Goal: Information Seeking & Learning: Check status

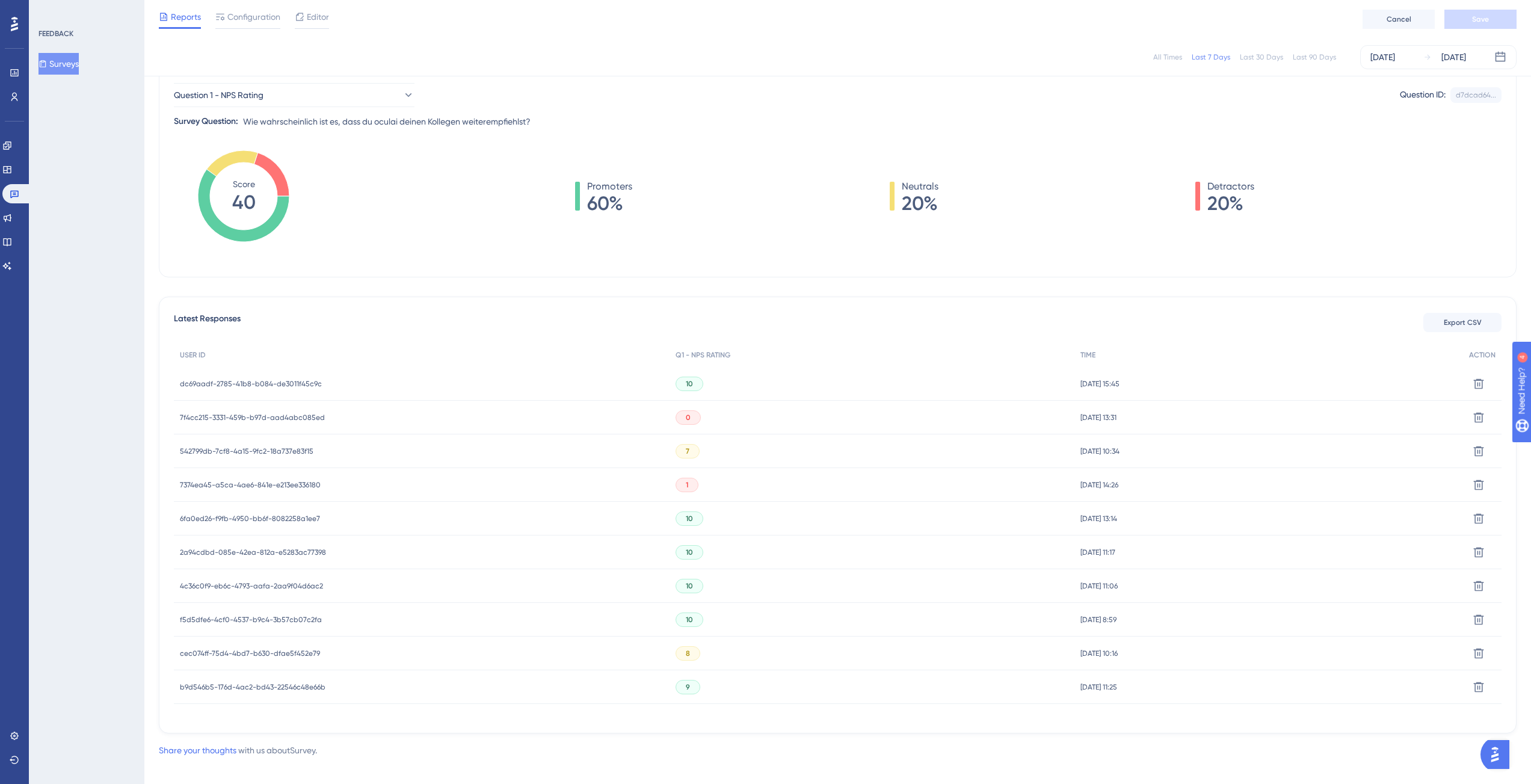
scroll to position [132, 0]
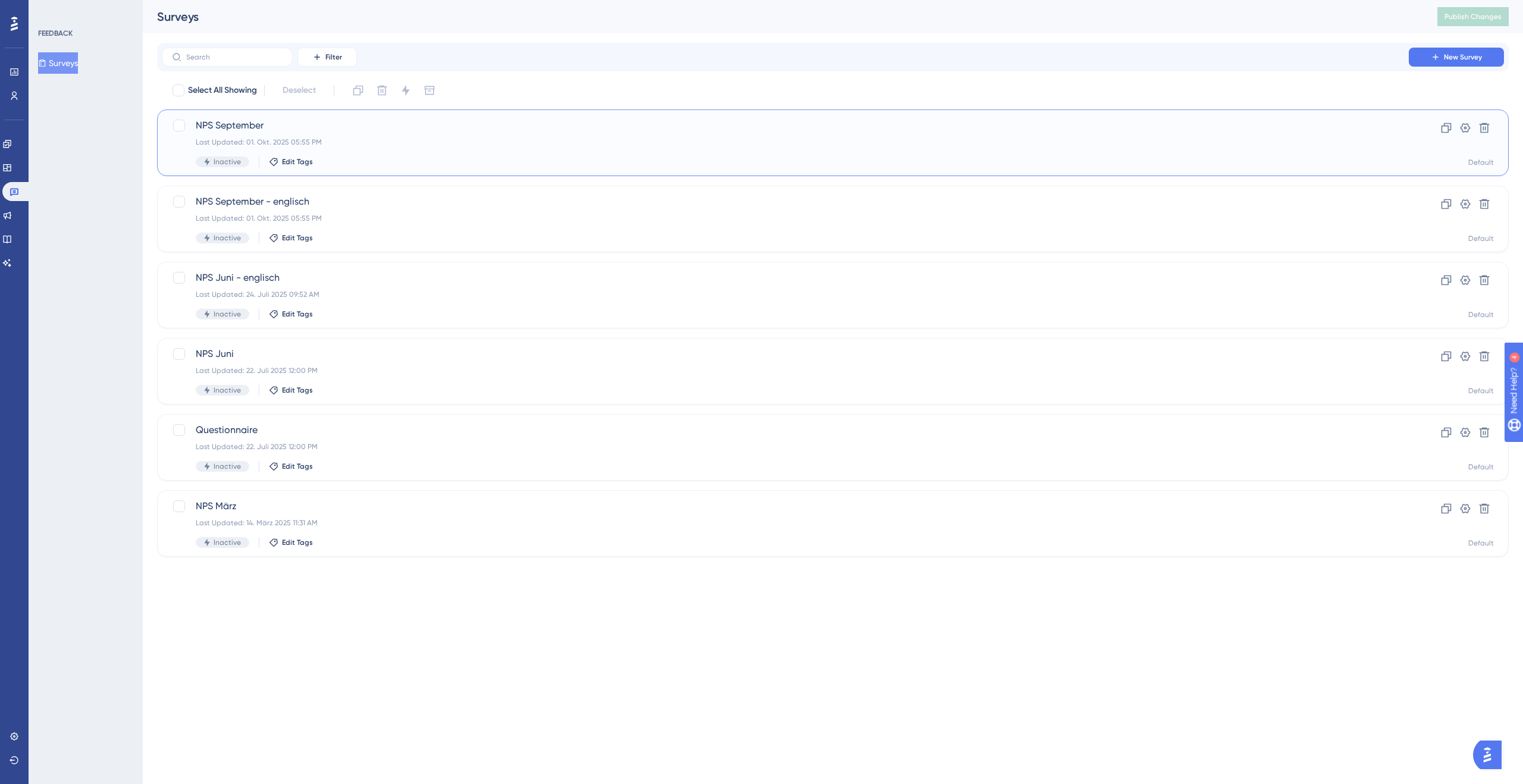
click at [344, 139] on div "Last Updated: 01. Okt. 2025 05:55 PM" at bounding box center [785, 142] width 1179 height 10
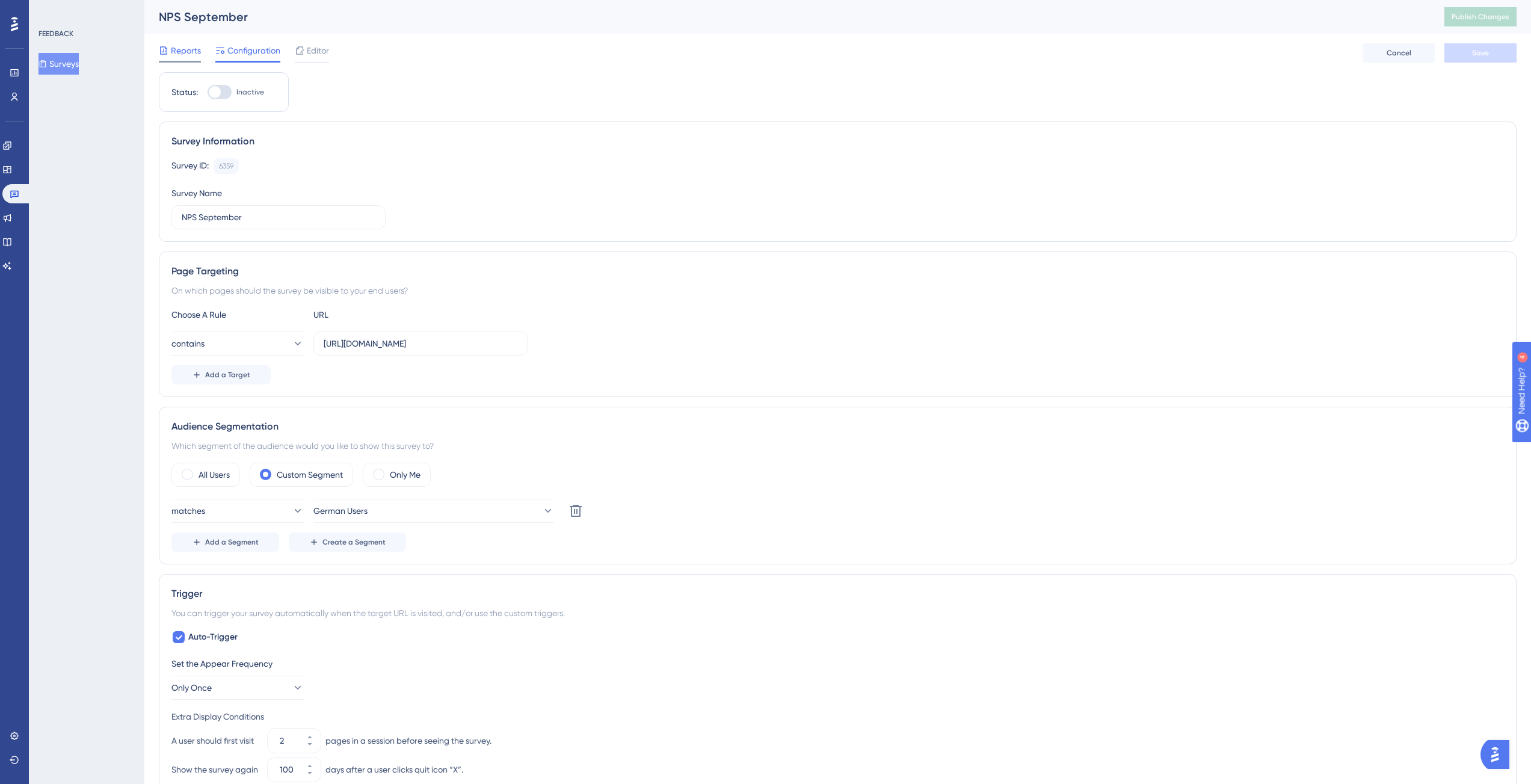
click at [196, 55] on span "Reports" at bounding box center [186, 50] width 30 height 14
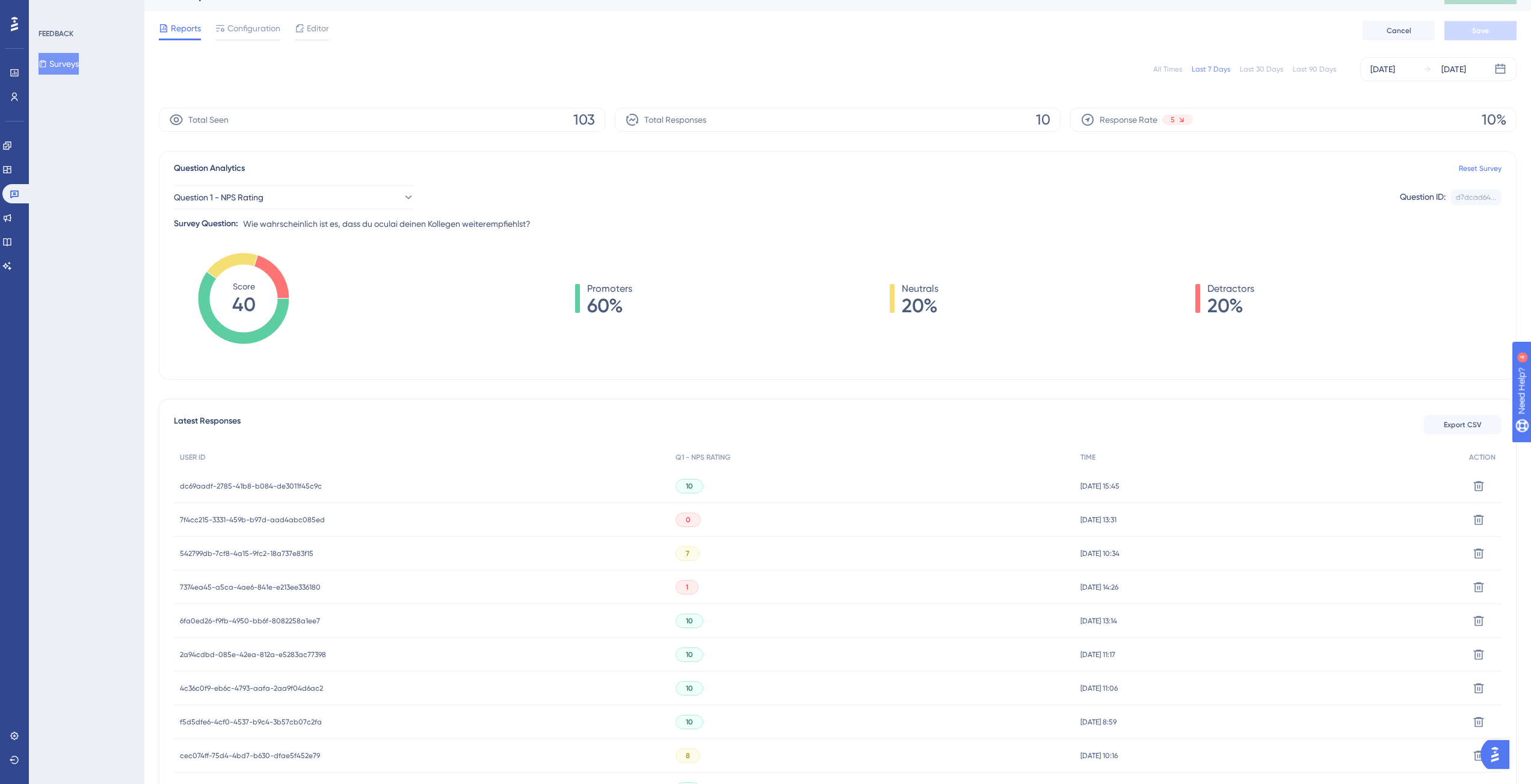
scroll to position [38, 0]
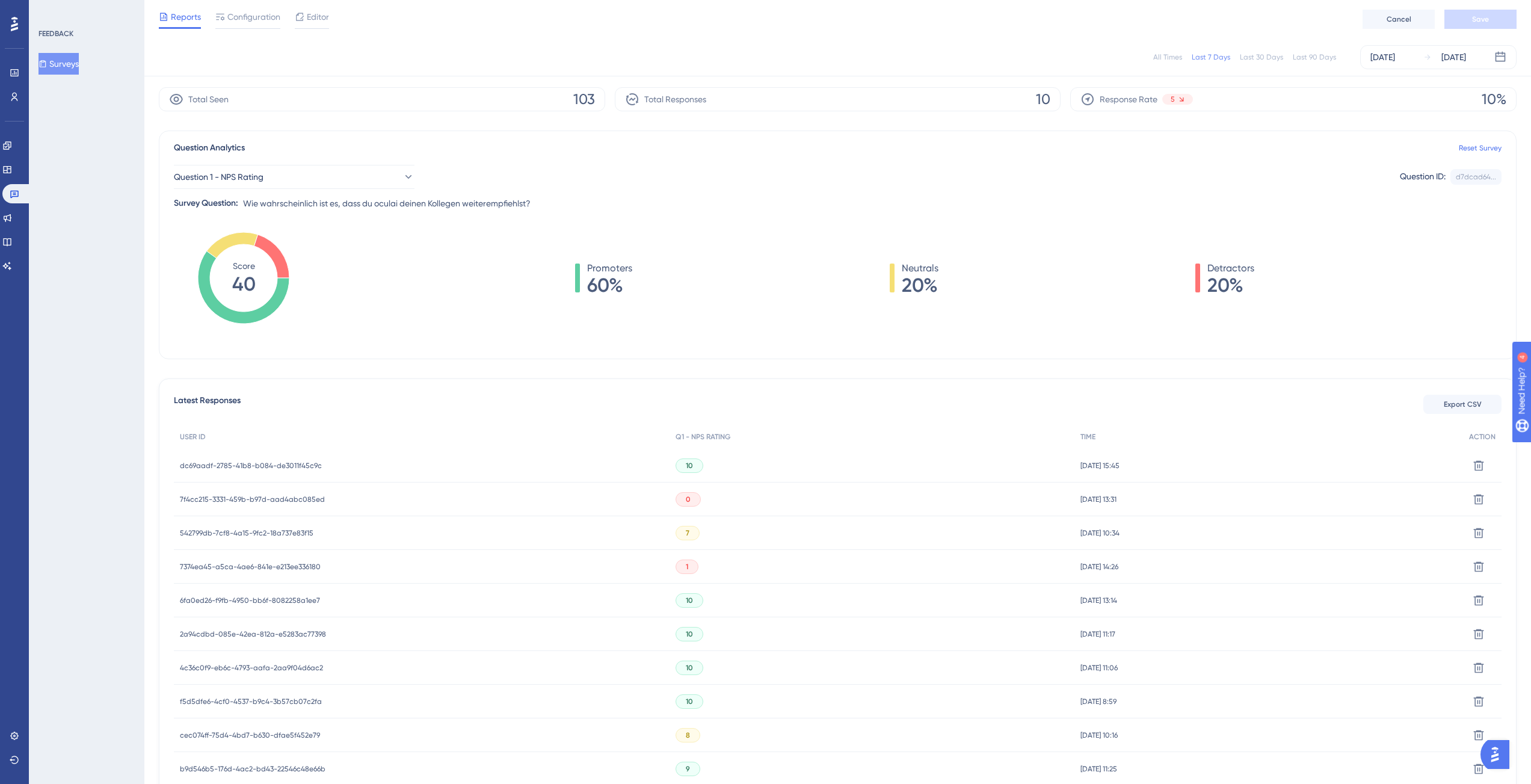
click at [260, 500] on span "7f4cc215-3331-459b-b97d-aad4abc085ed" at bounding box center [252, 499] width 145 height 10
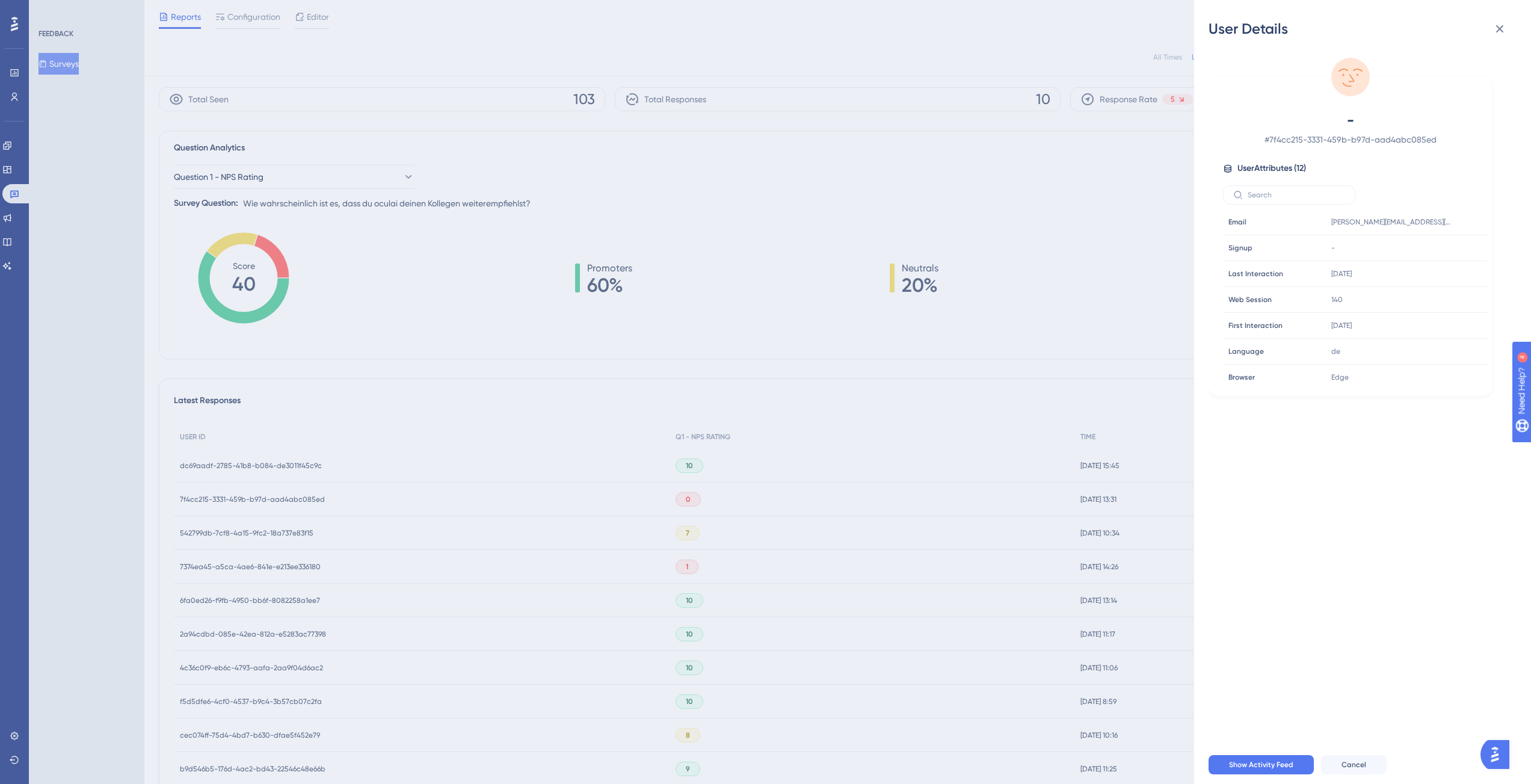
click at [584, 374] on div "User Details - # 7f4cc215-3331-459b-b97d-aad4abc085ed User Attributes ( 12 ) Em…" at bounding box center [765, 392] width 1531 height 784
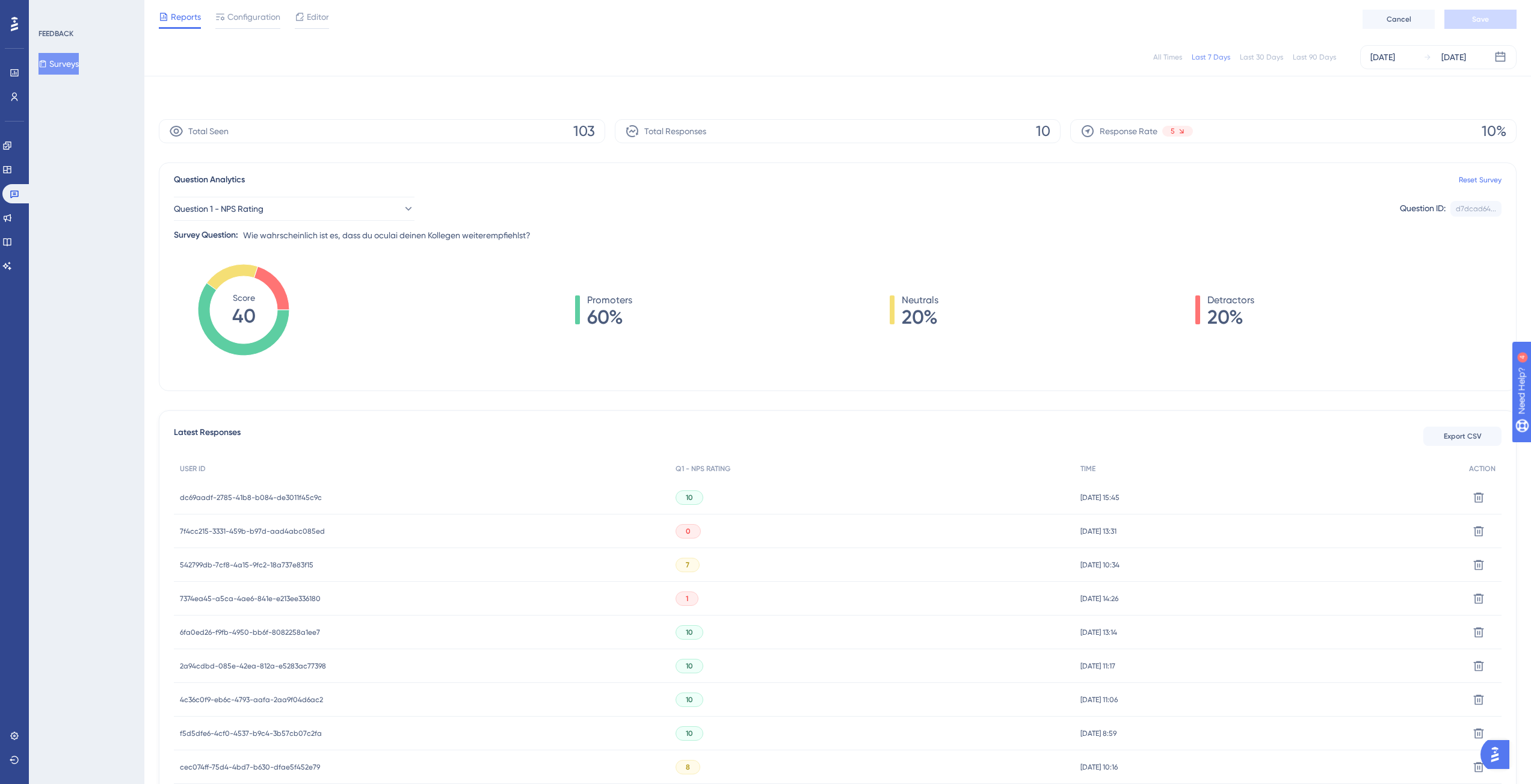
scroll to position [0, 0]
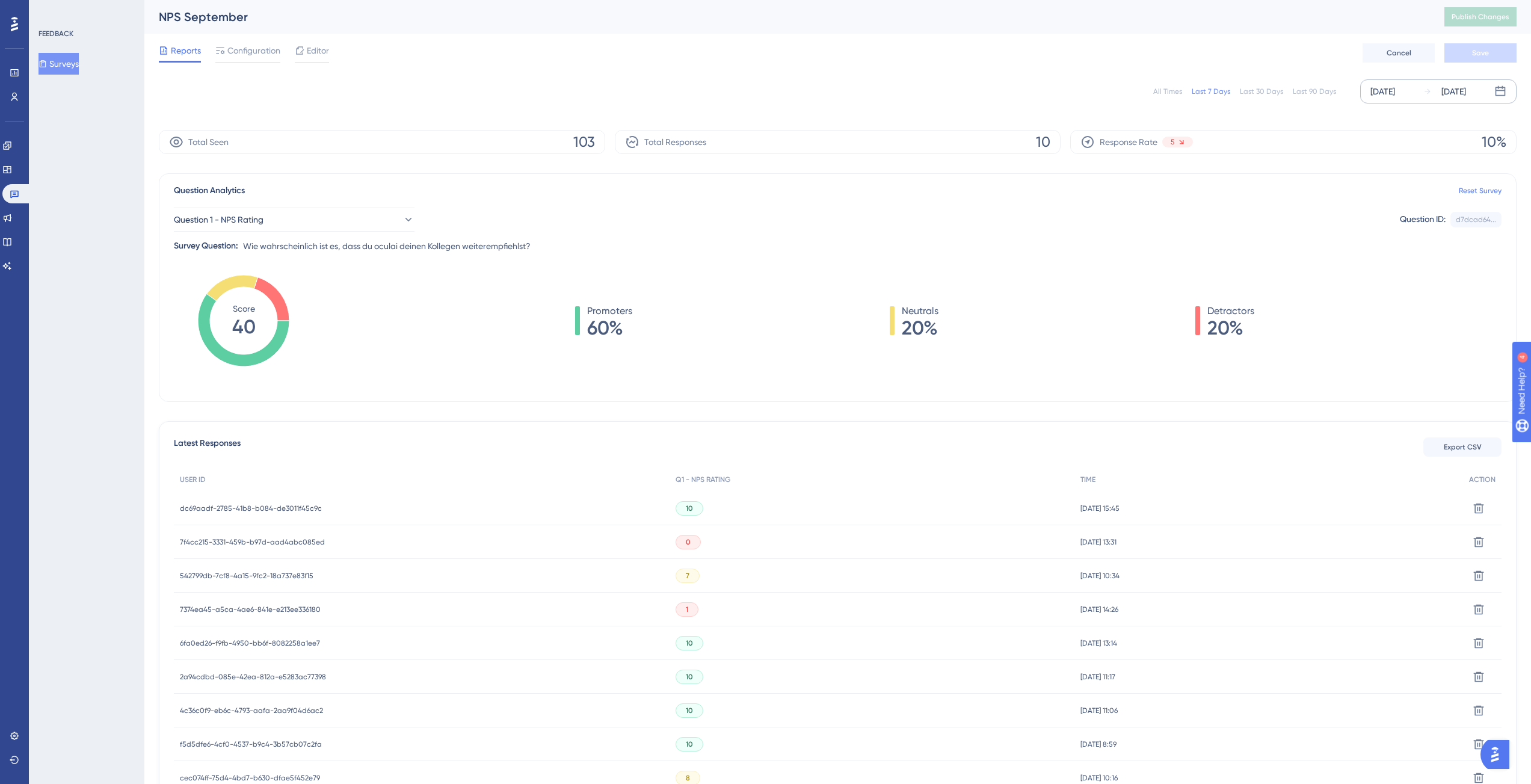
click at [1395, 92] on div "[DATE]" at bounding box center [1383, 91] width 25 height 14
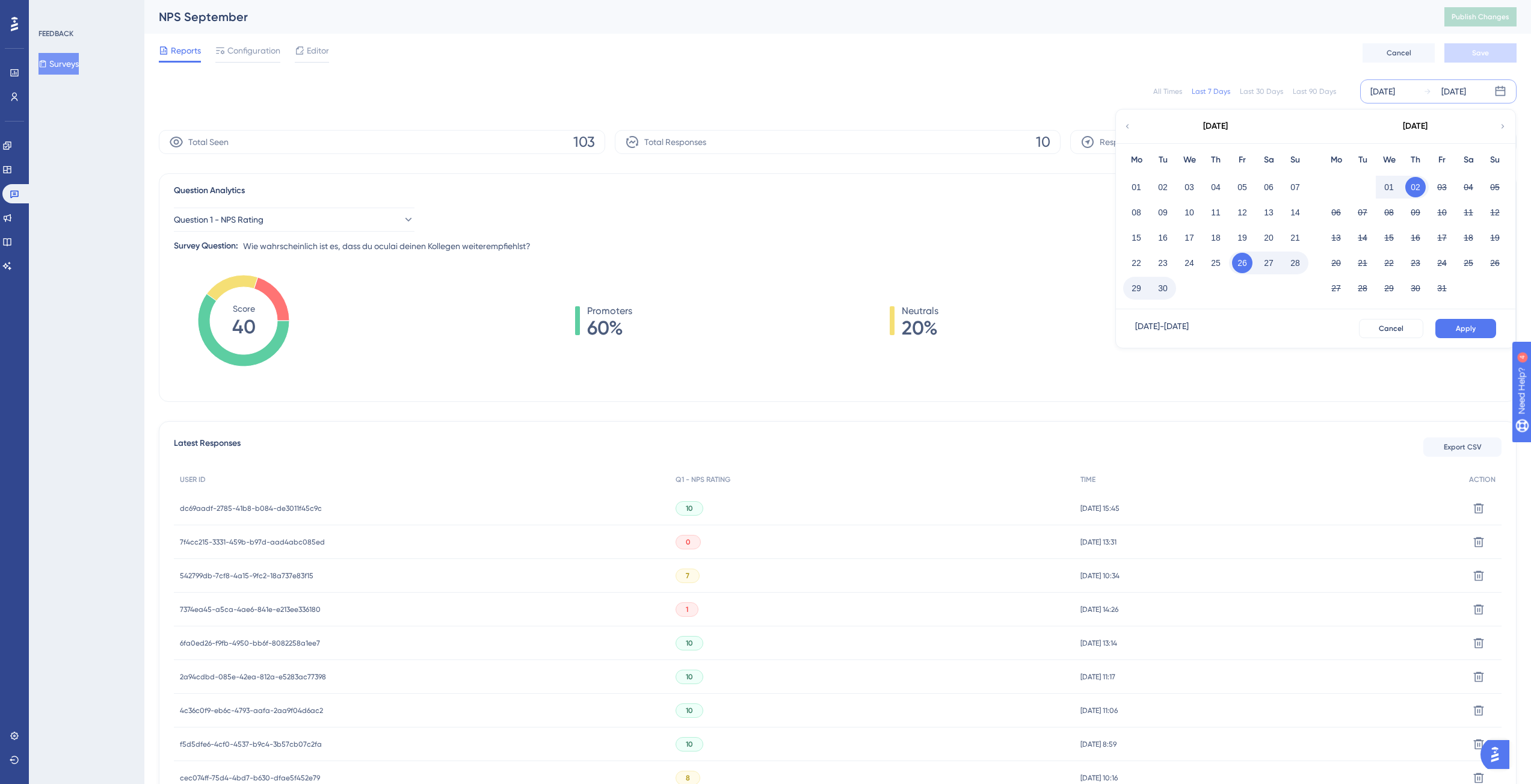
click at [1178, 92] on div "All Times" at bounding box center [1167, 91] width 29 height 10
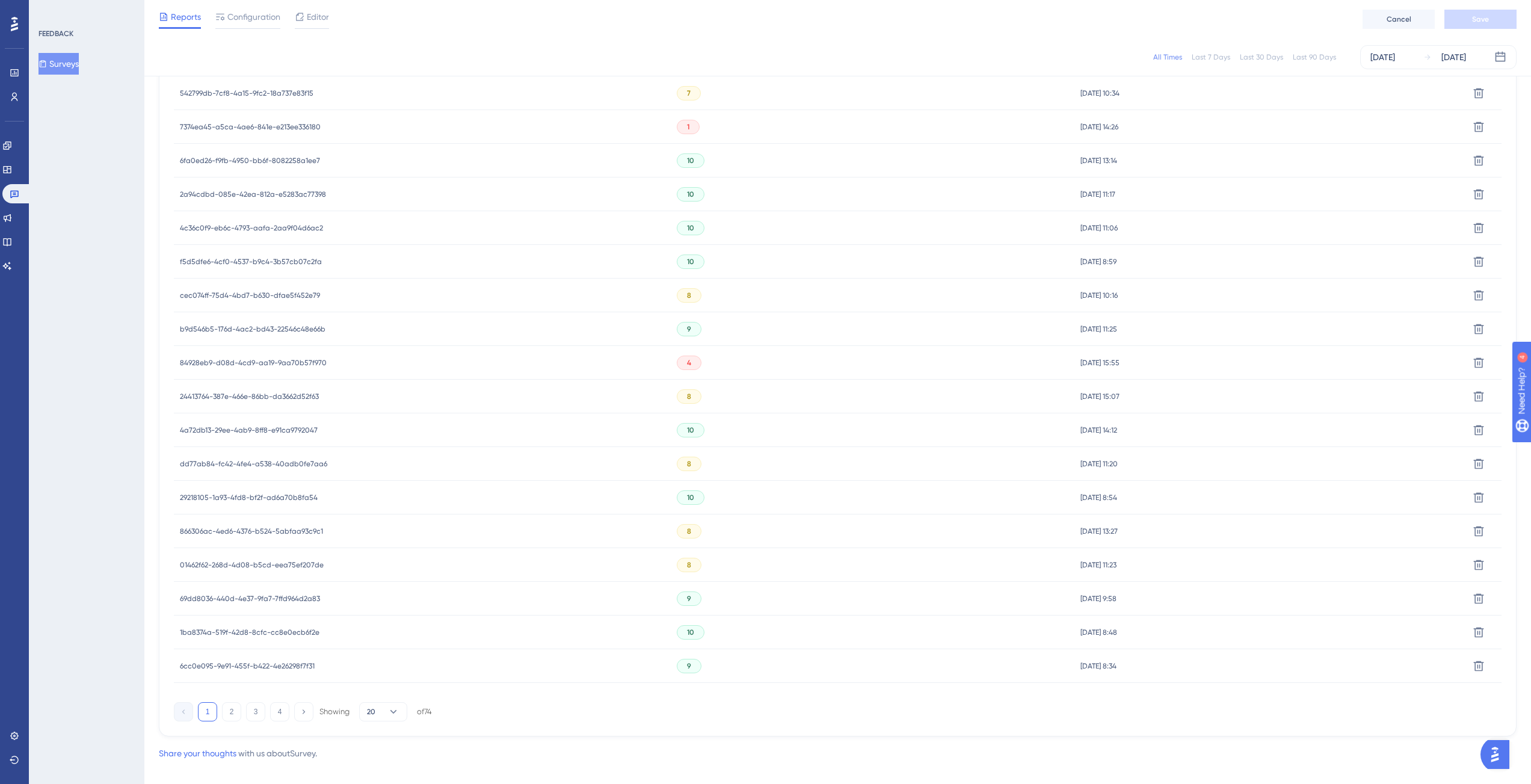
scroll to position [493, 0]
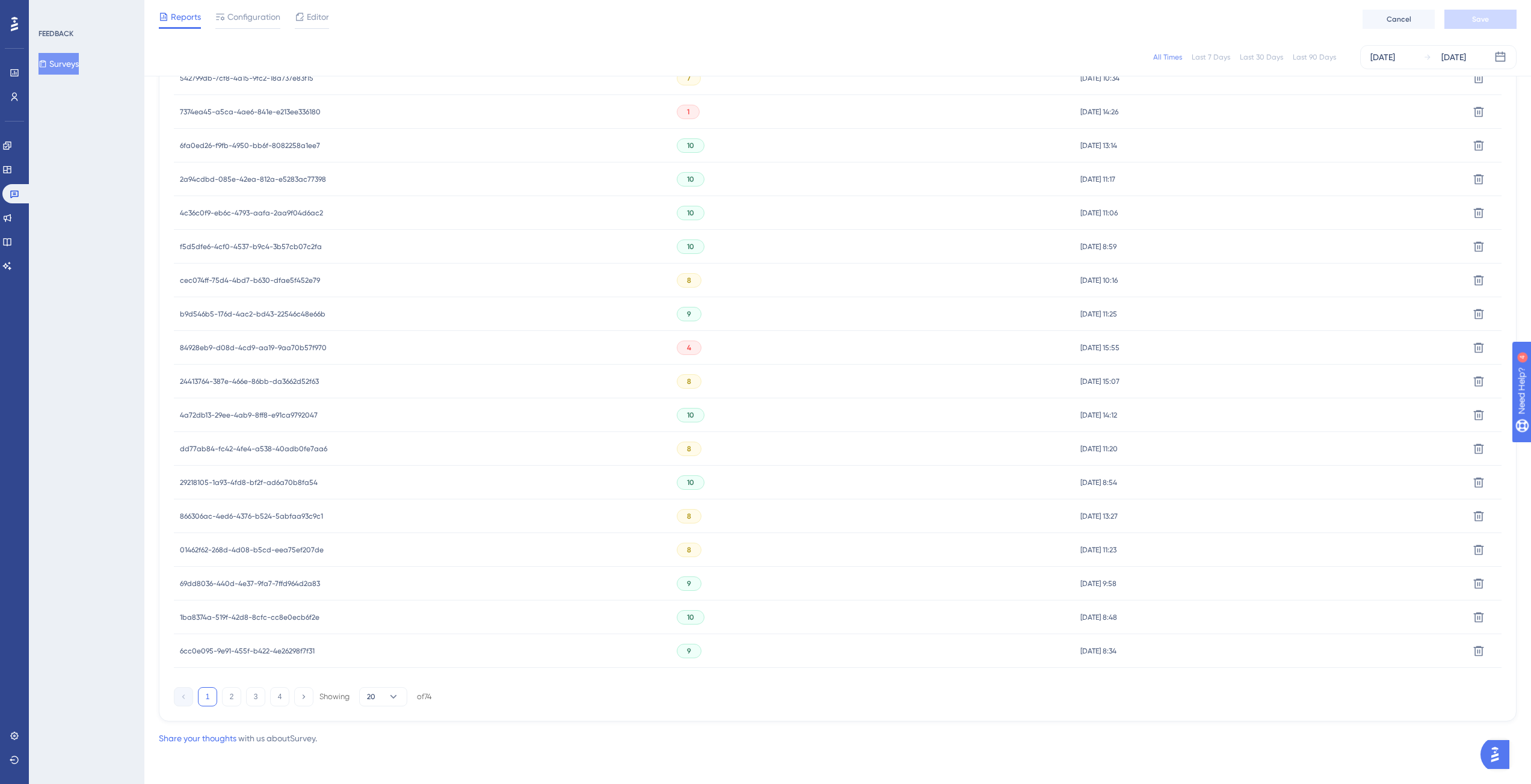
click at [227, 349] on span "84928eb9-d08d-4cd9-aa19-9aa70b57f970" at bounding box center [253, 347] width 147 height 10
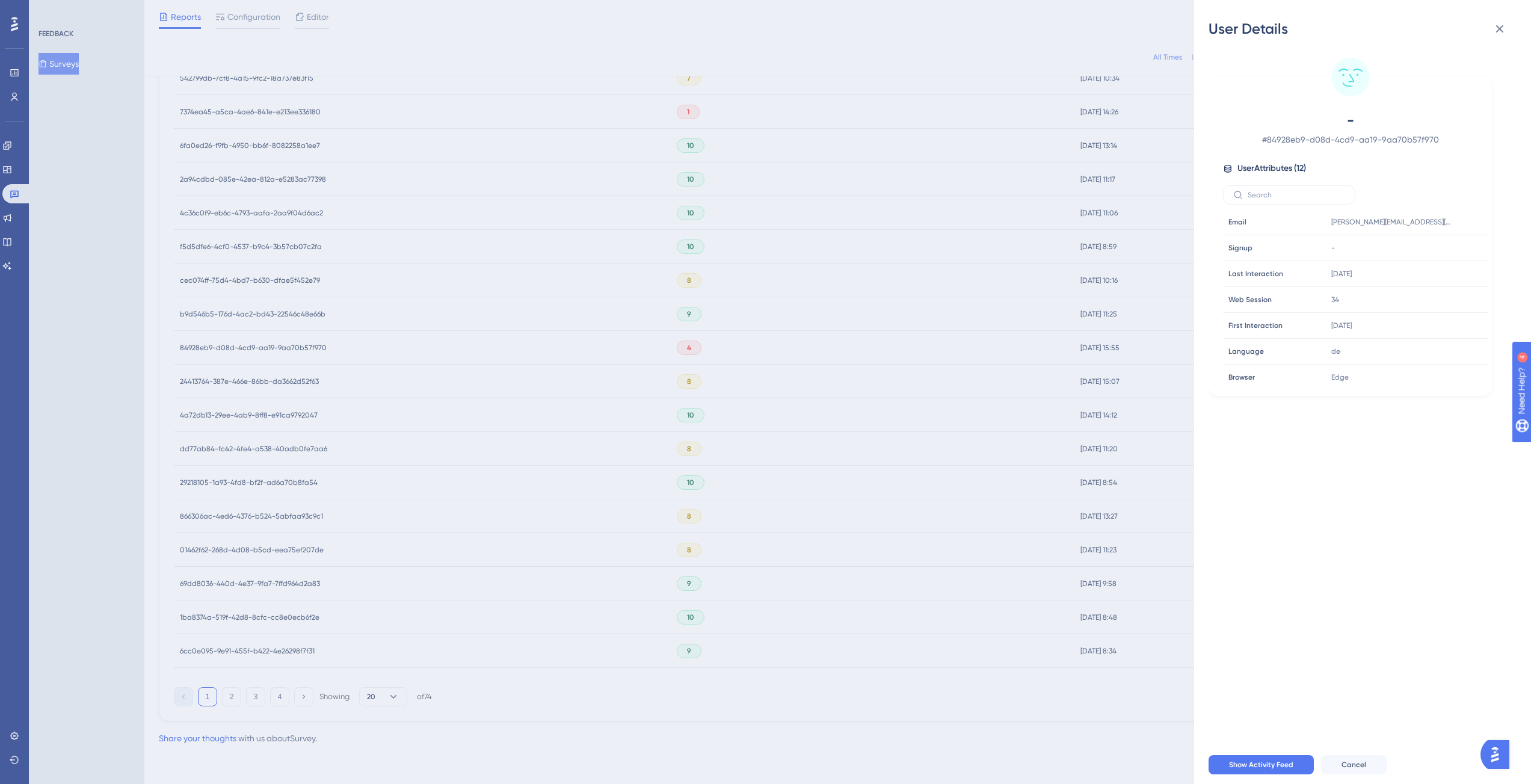
click at [624, 414] on div "User Details - # 84928eb9-d08d-4cd9-aa19-9aa70b57f970 User Attributes ( 12 ) Em…" at bounding box center [765, 392] width 1531 height 784
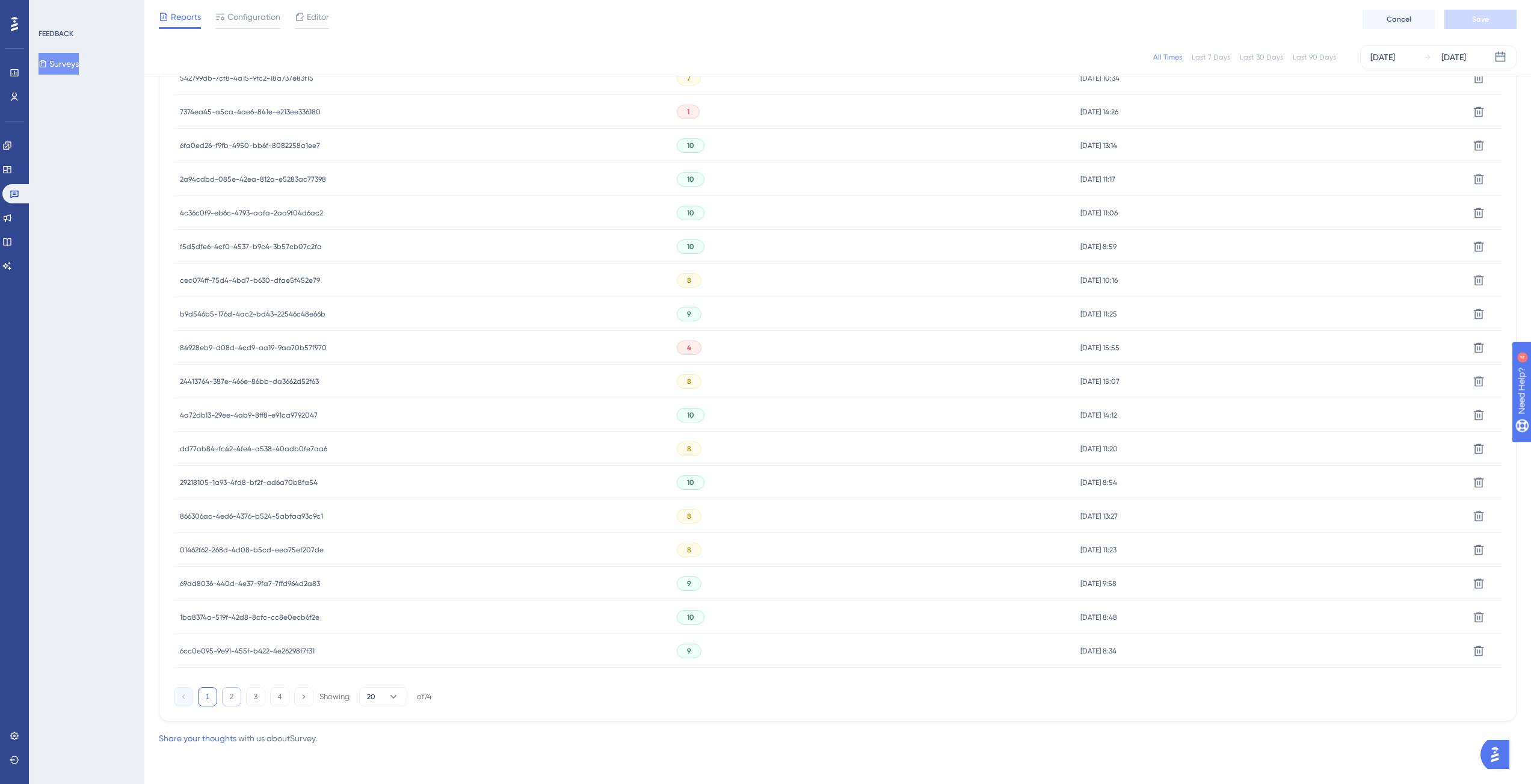
click at [234, 700] on button "2" at bounding box center [232, 696] width 19 height 19
click at [274, 381] on span "61167394-d286-43b8-9949-b28da3dcca2a" at bounding box center [251, 381] width 142 height 10
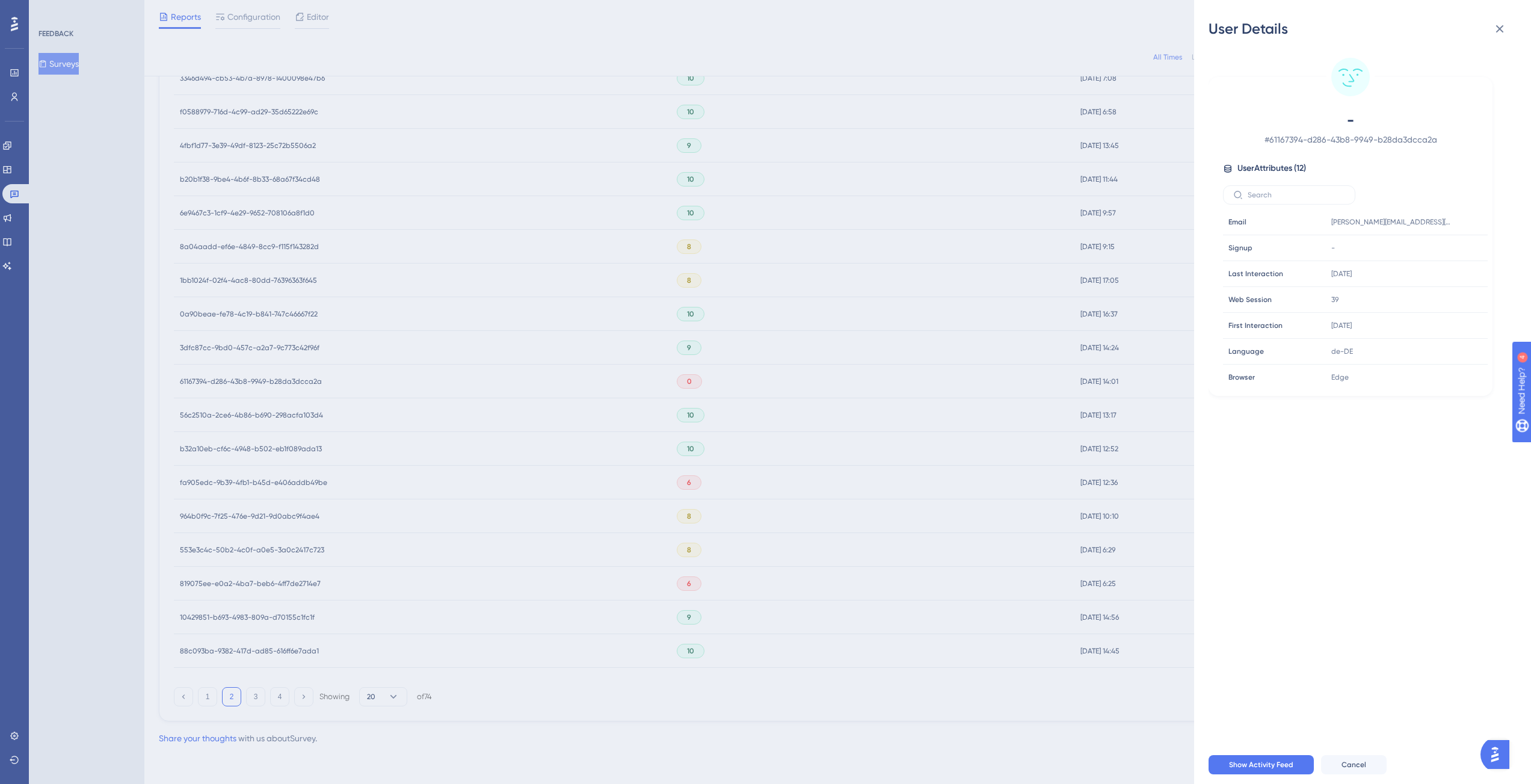
click at [253, 589] on div "User Details - # 61167394-d286-43b8-9949-b28da3dcca2a User Attributes ( 12 ) Em…" at bounding box center [765, 392] width 1531 height 784
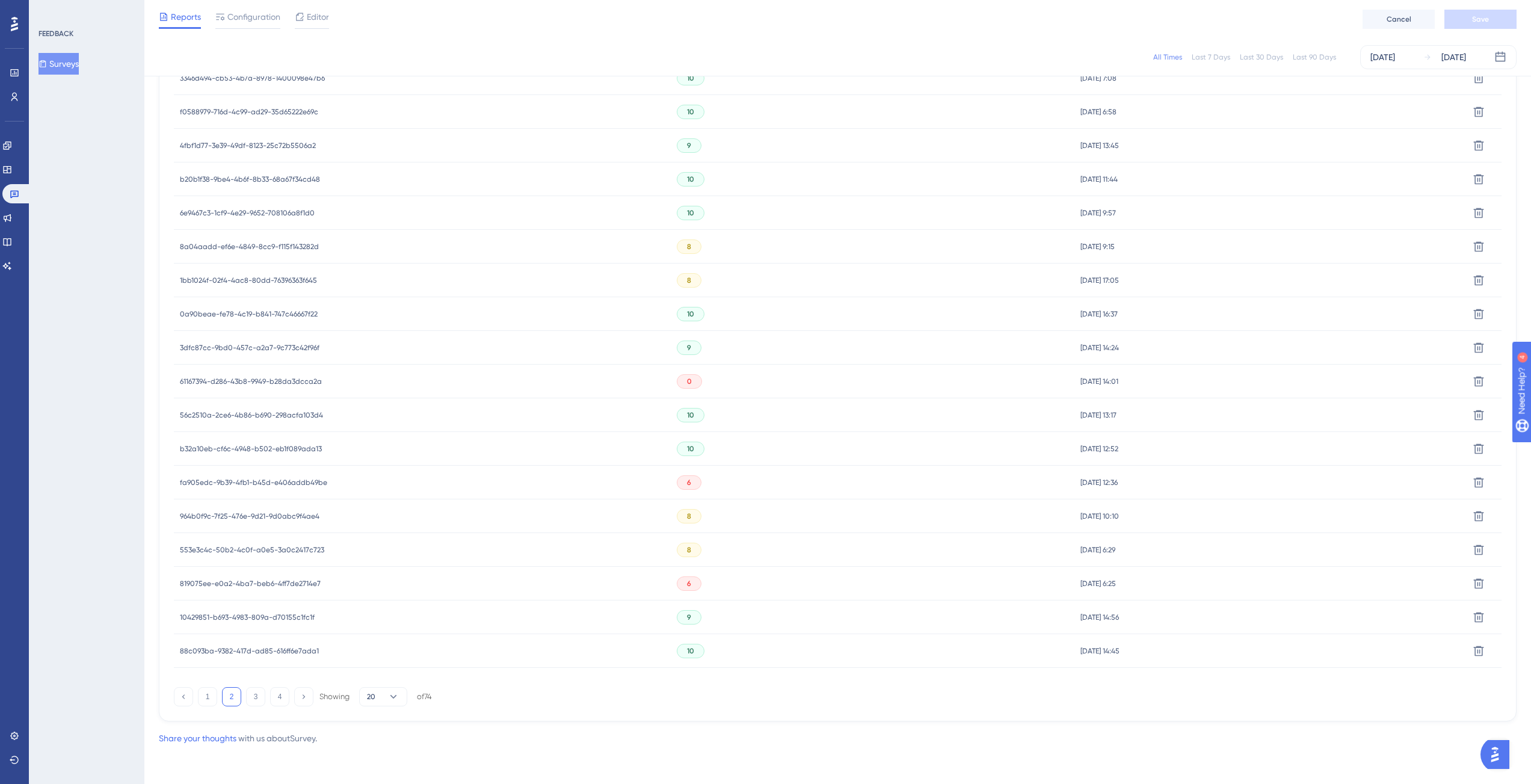
click at [253, 584] on span "819075ee-e0a2-4ba7-beb6-4ff7de2714e7" at bounding box center [250, 583] width 141 height 10
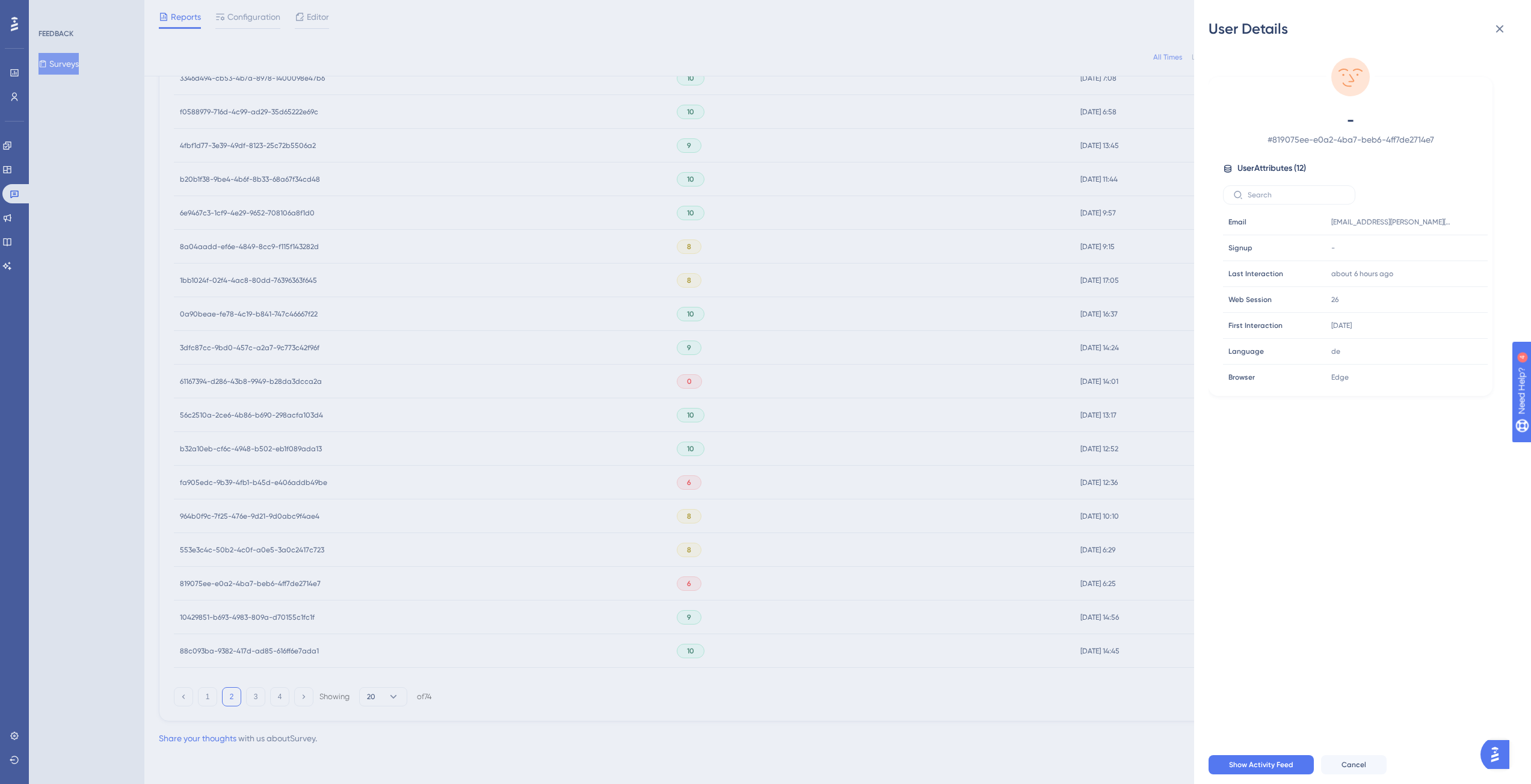
click at [242, 481] on div "User Details - # 819075ee-e0a2-4ba7-beb6-4ff7de2714e7 User Attributes ( 12 ) Em…" at bounding box center [765, 392] width 1531 height 784
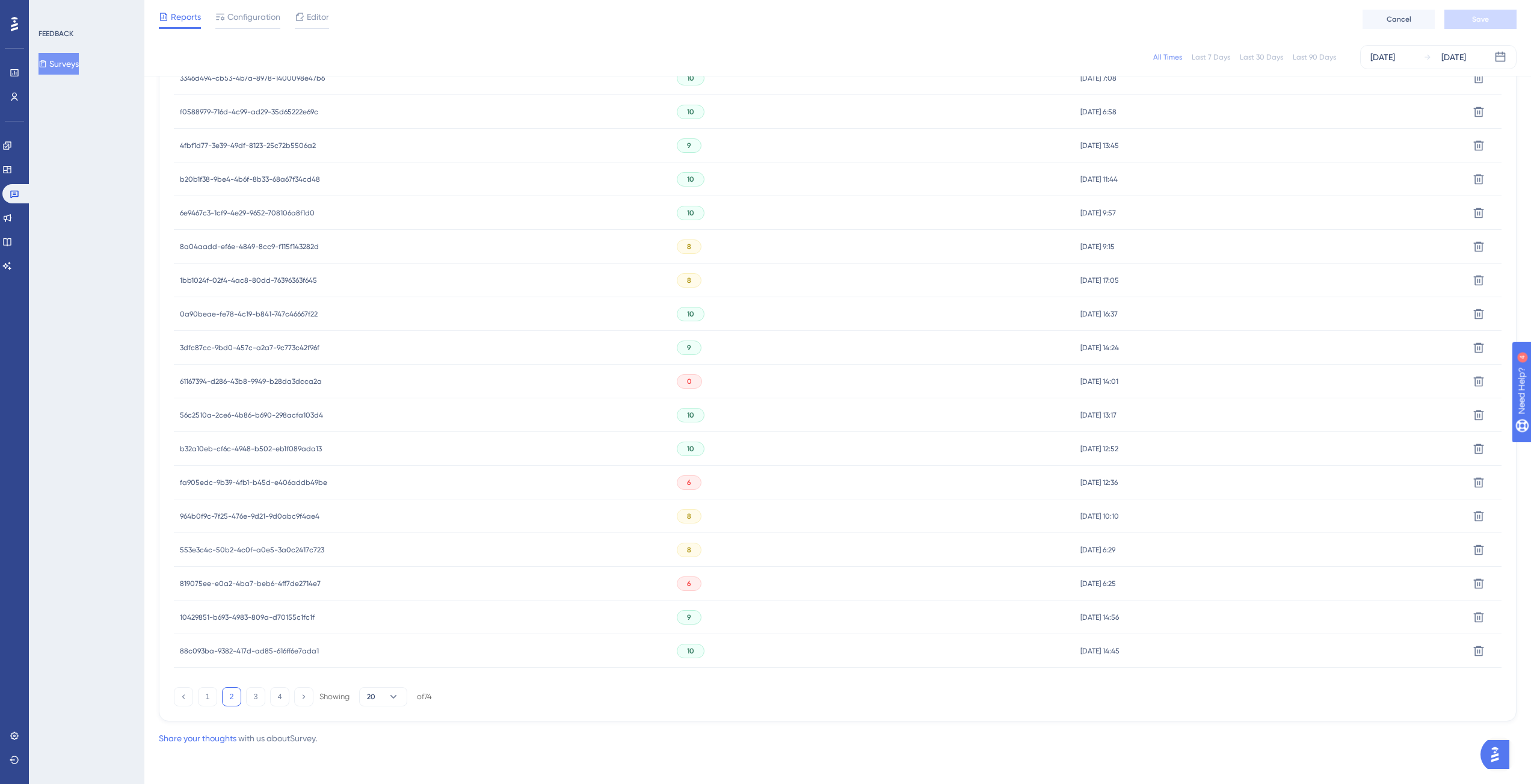
click at [242, 479] on span "fa905edc-9b39-4fb1-b45d-e406addb49be" at bounding box center [254, 482] width 148 height 10
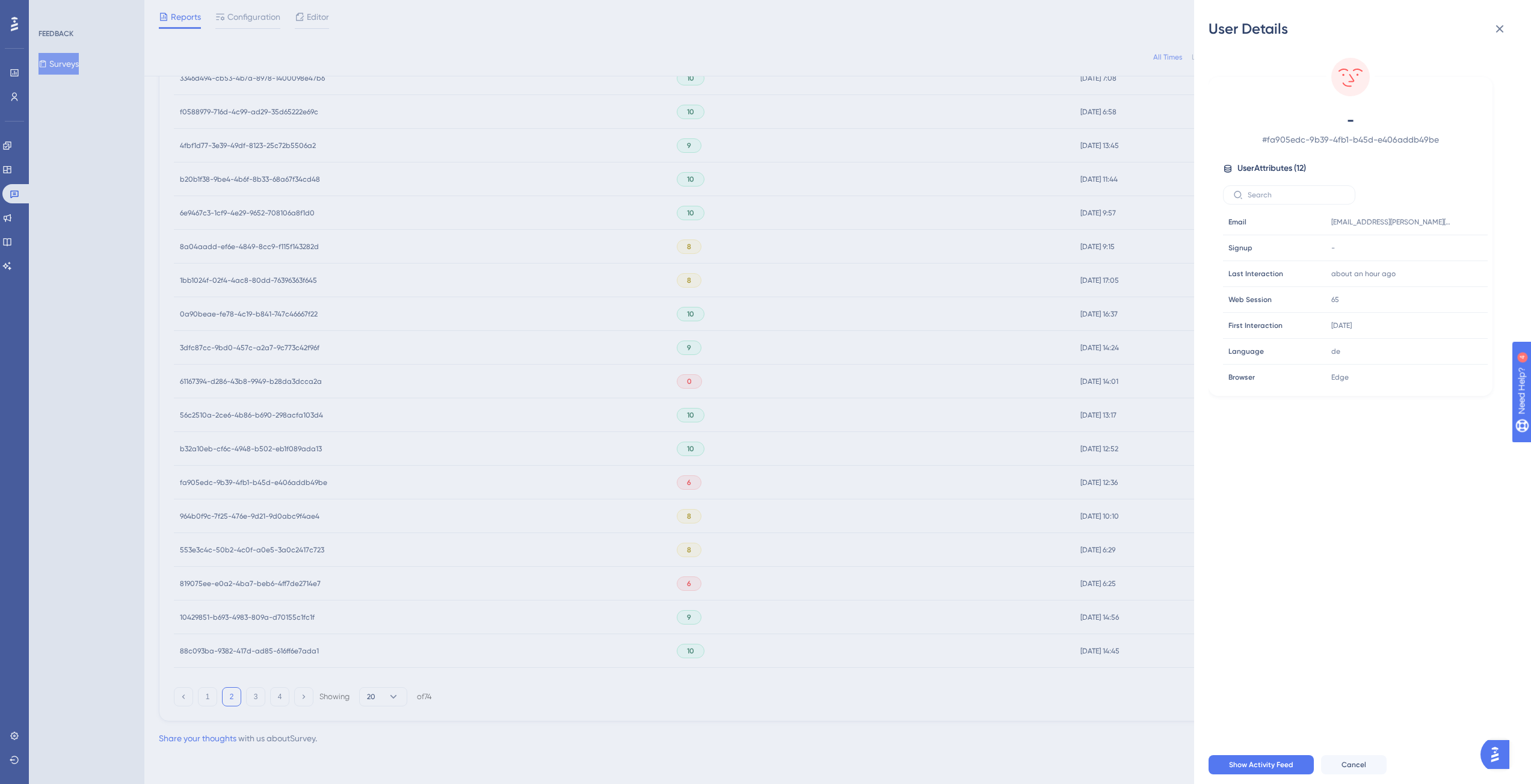
click at [253, 690] on div "User Details - # fa905edc-9b39-4fb1-b45d-e406addb49be User Attributes ( 12 ) Em…" at bounding box center [765, 392] width 1531 height 784
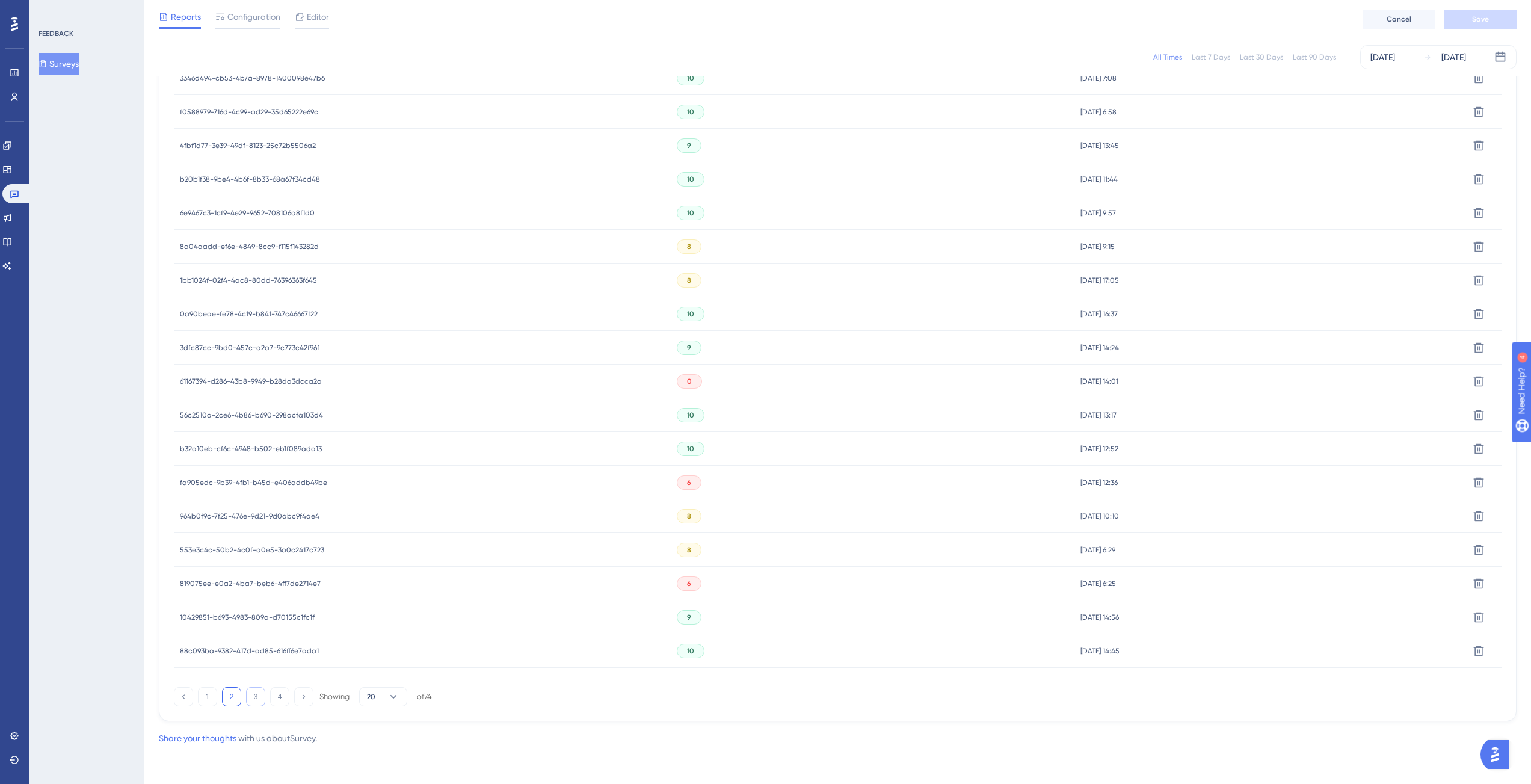
click at [259, 701] on button "3" at bounding box center [256, 696] width 19 height 19
click at [279, 347] on span "55600a42-c266-418d-a1c6-b476522f0834" at bounding box center [250, 347] width 141 height 10
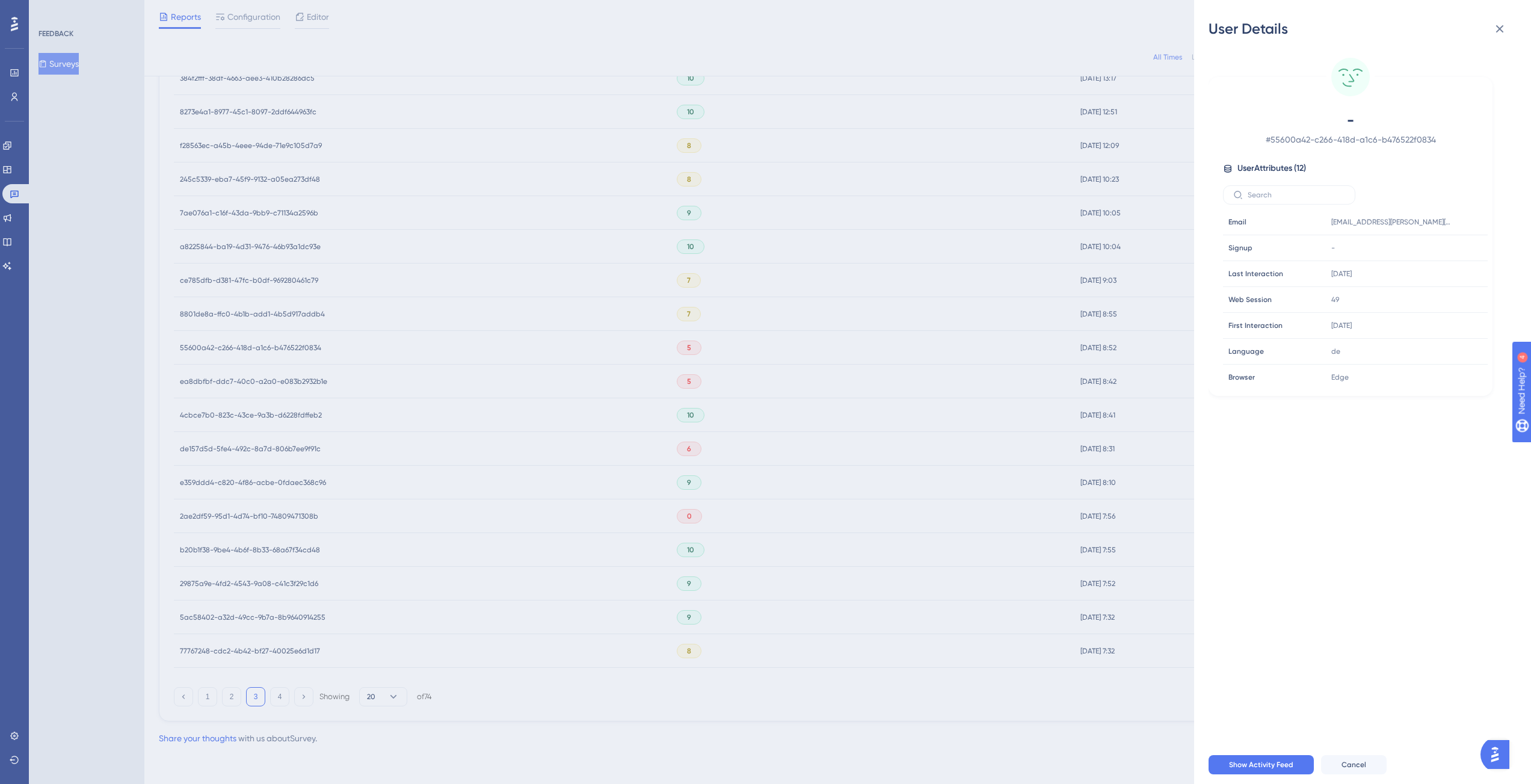
click at [286, 375] on div "User Details - # 55600a42-c266-418d-a1c6-b476522f0834 User Attributes ( 12 ) Em…" at bounding box center [765, 392] width 1531 height 784
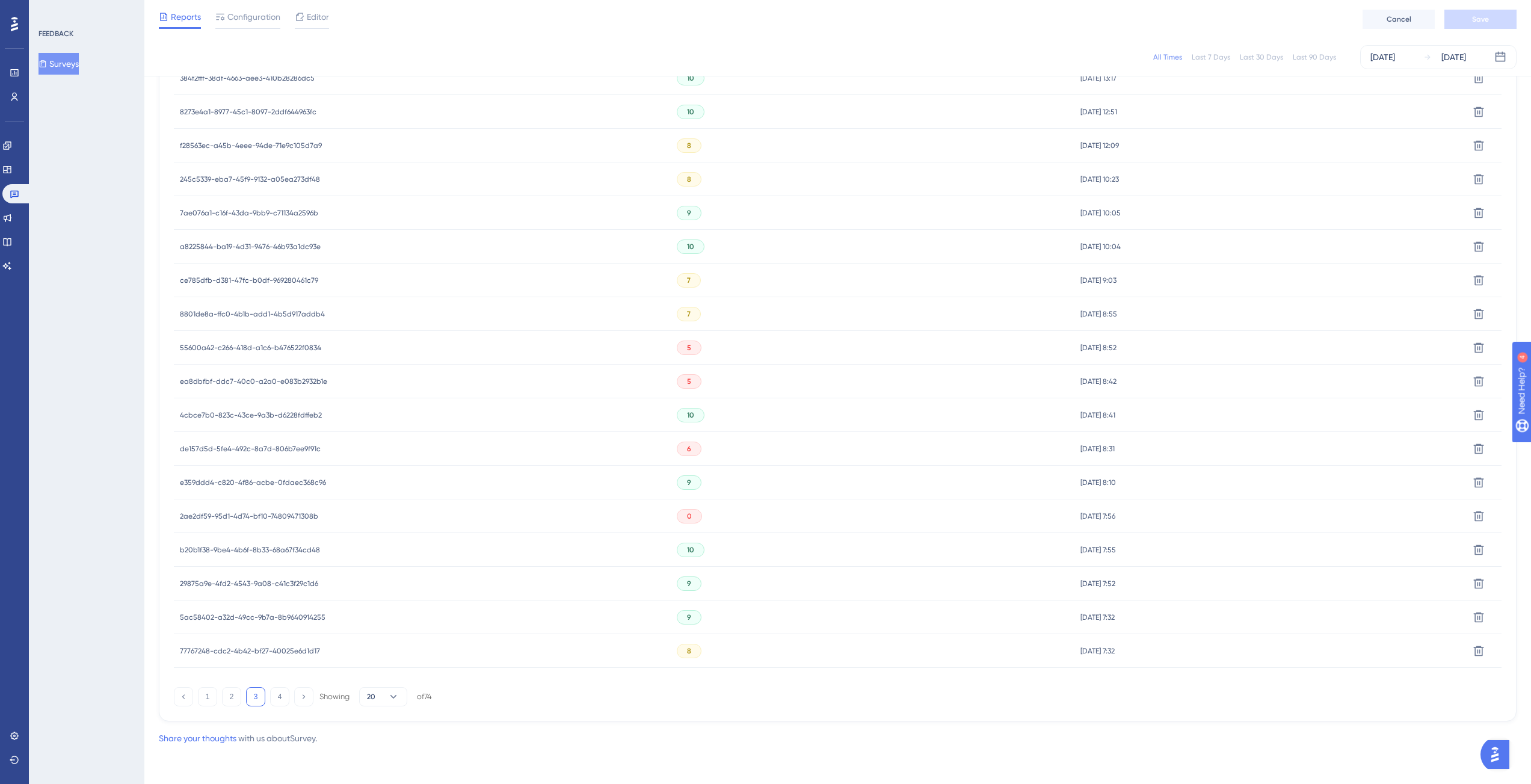
click at [289, 380] on span "ea8dbfbf-ddc7-40c0-a2a0-e083b2932b1e" at bounding box center [254, 381] width 148 height 10
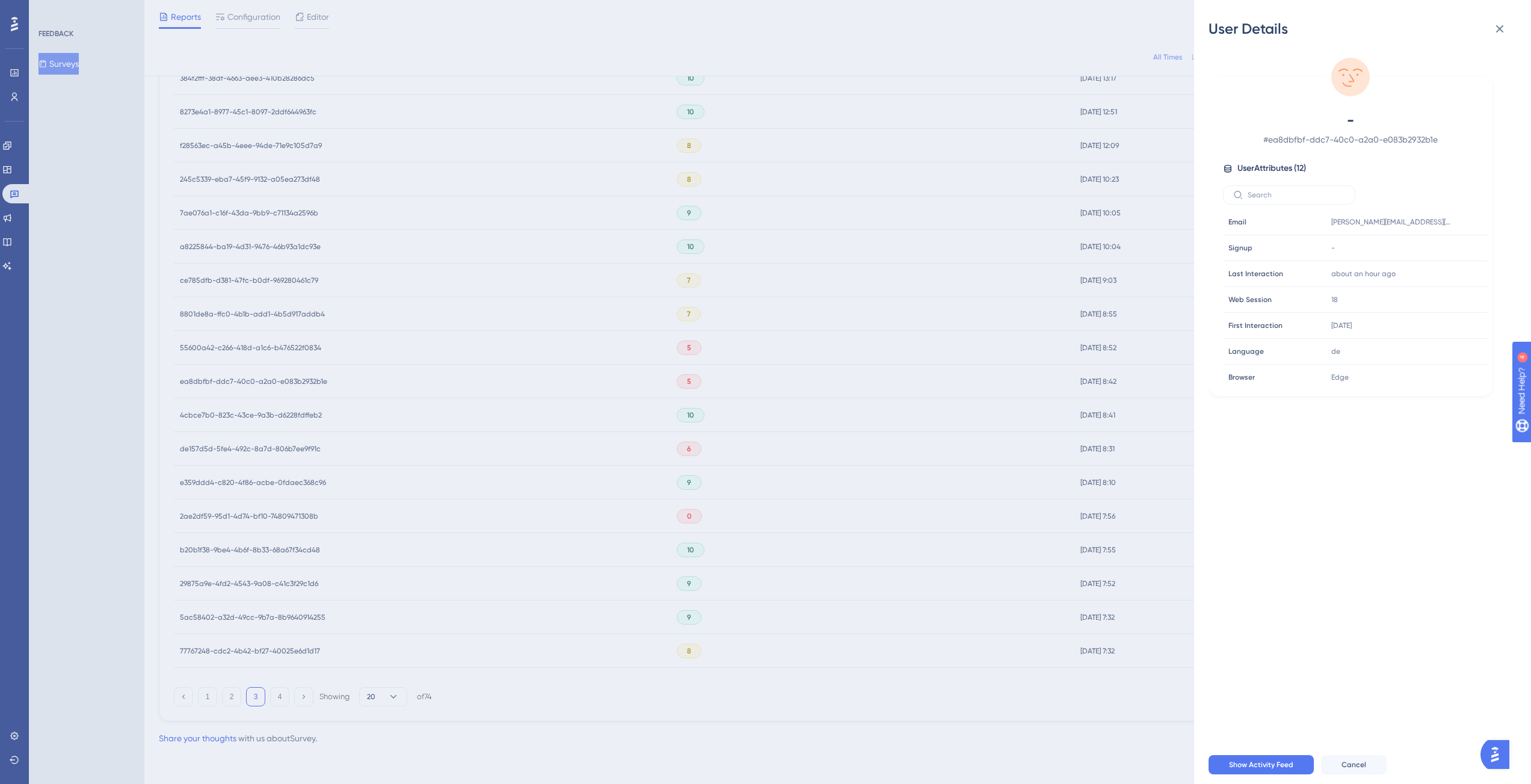
click at [288, 454] on div "User Details - # ea8dbfbf-ddc7-40c0-a2a0-e083b2932b1e User Attributes ( 12 ) Em…" at bounding box center [765, 392] width 1531 height 784
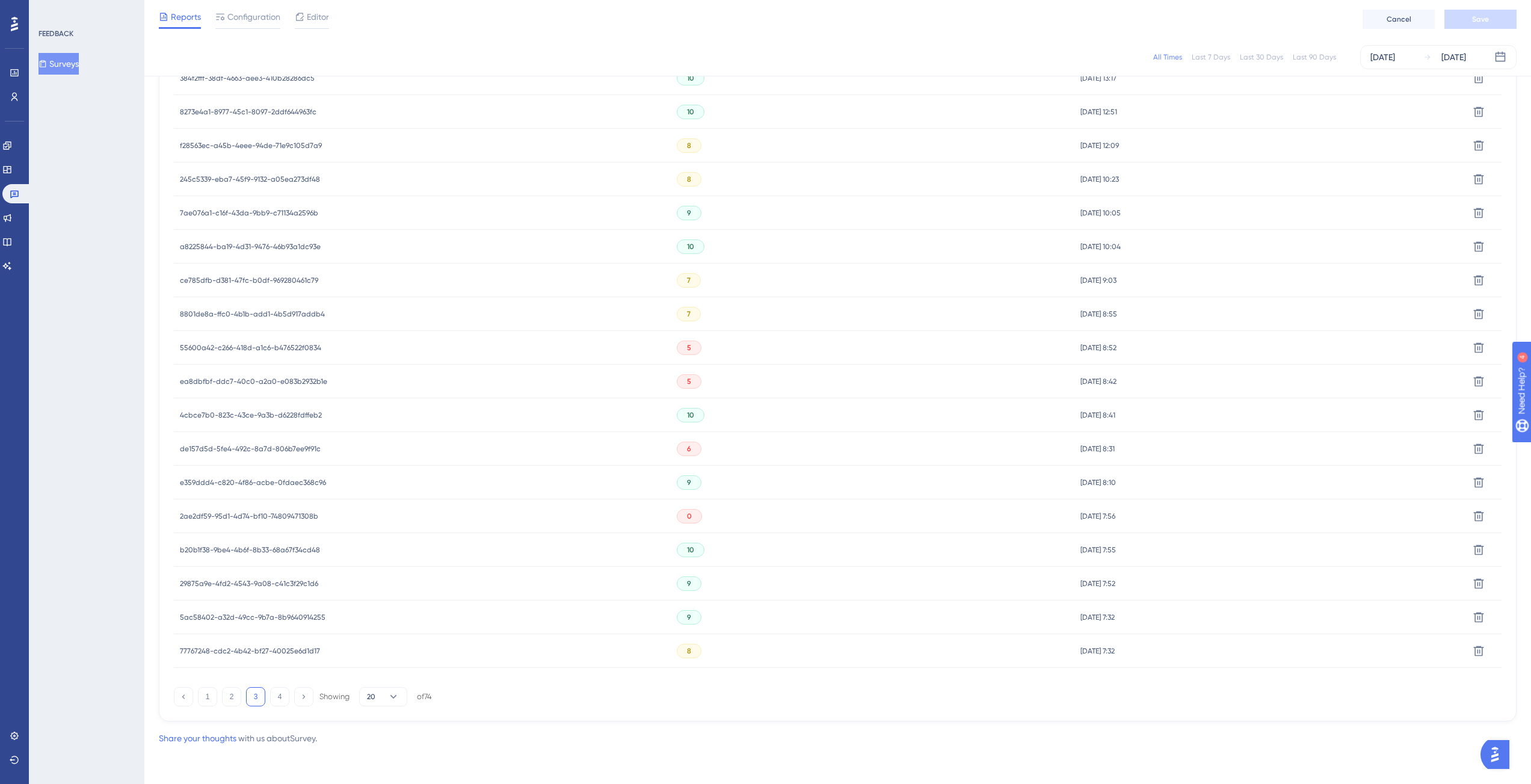
click at [288, 453] on div "de157d5d-5fe4-492c-8a7d-806b7ee9f91c de157d5d-5fe4-492c-8a7d-806b7ee9f91c" at bounding box center [250, 449] width 141 height 33
click at [289, 450] on span "de157d5d-5fe4-492c-8a7d-806b7ee9f91c" at bounding box center [250, 449] width 141 height 10
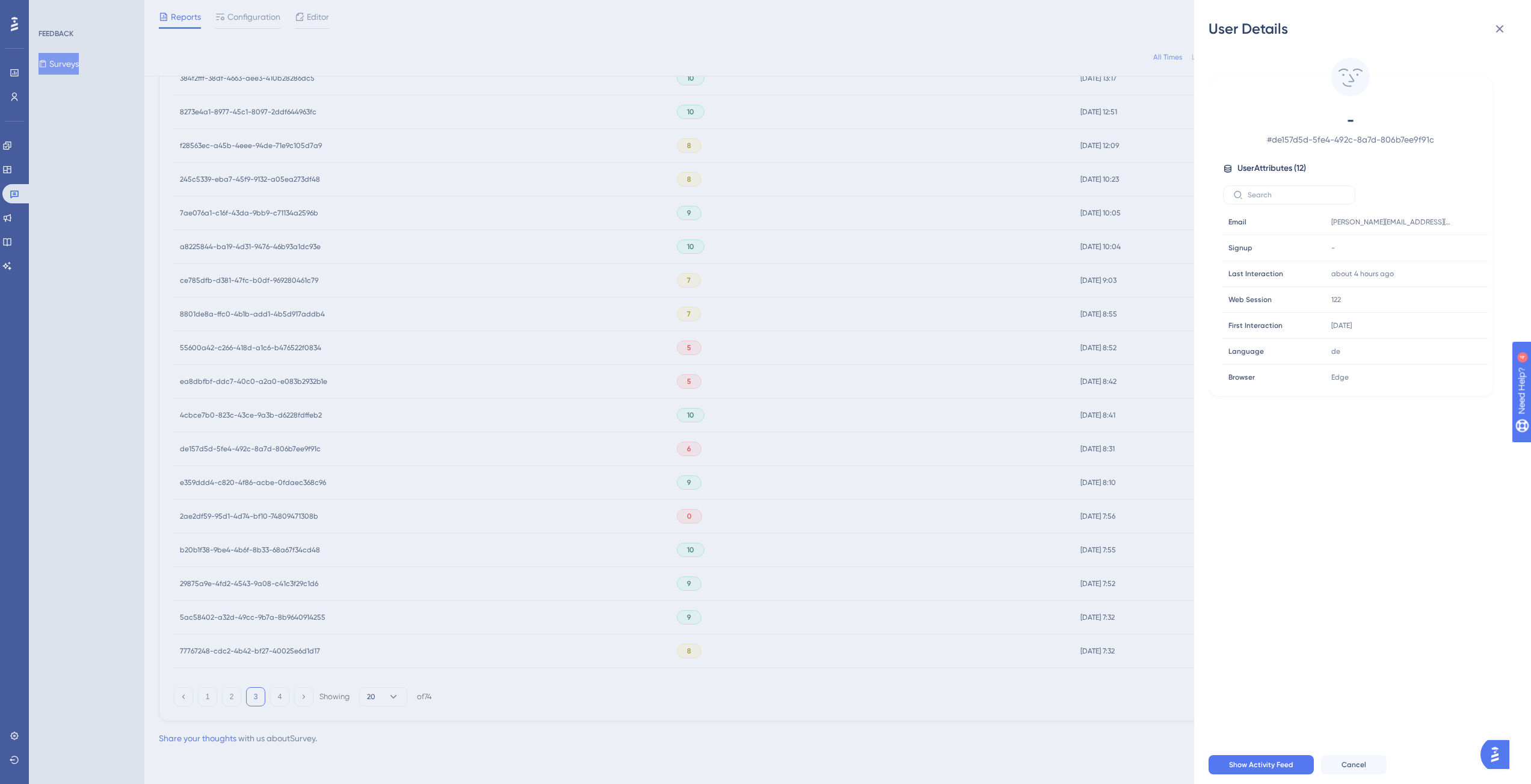
click at [259, 512] on div "User Details - # de157d5d-5fe4-492c-8a7d-806b7ee9f91c User Attributes ( 12 ) Em…" at bounding box center [765, 392] width 1531 height 784
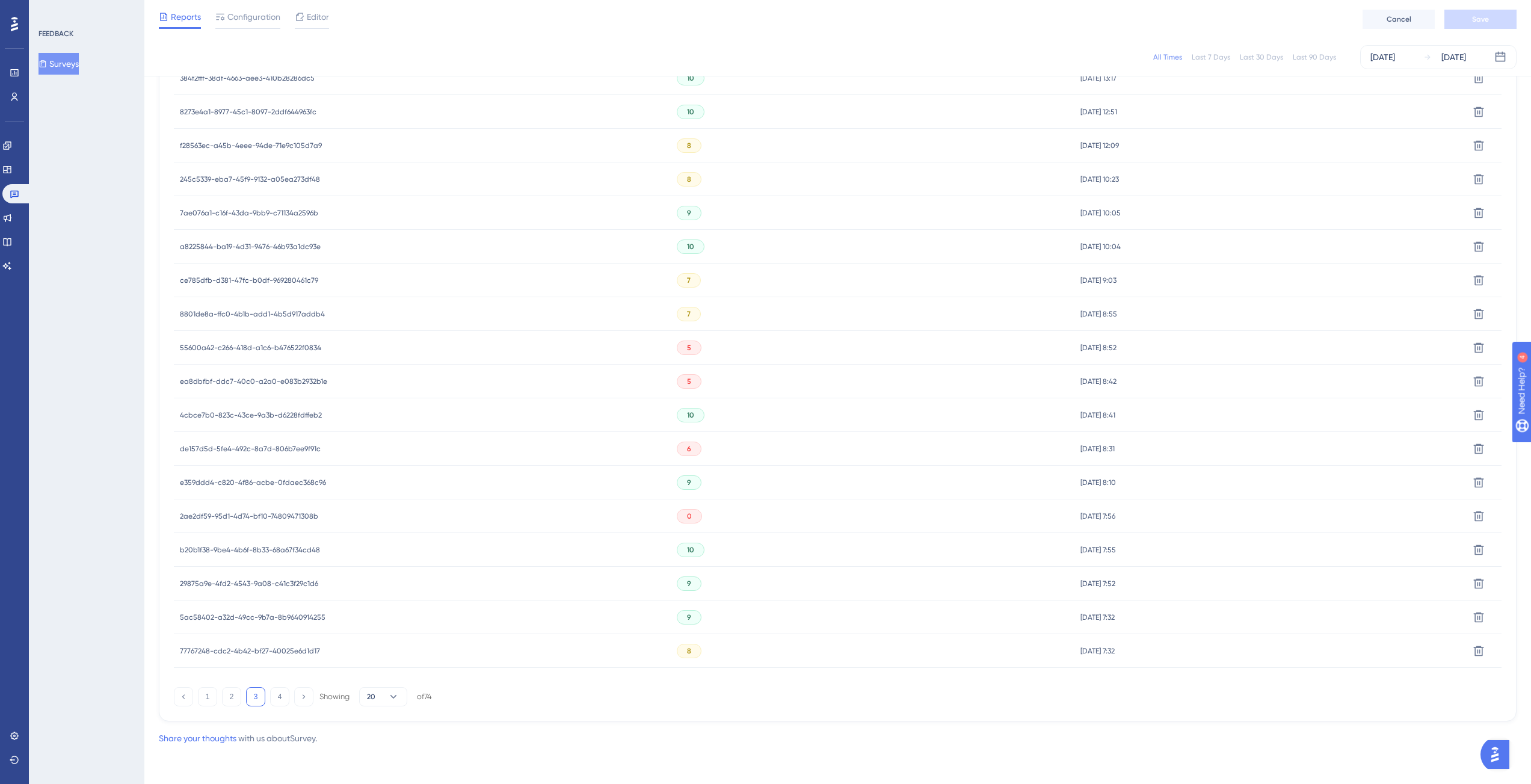
click at [261, 519] on span "2ae2df59-95d1-4d74-bf10-74809471308b" at bounding box center [249, 515] width 139 height 10
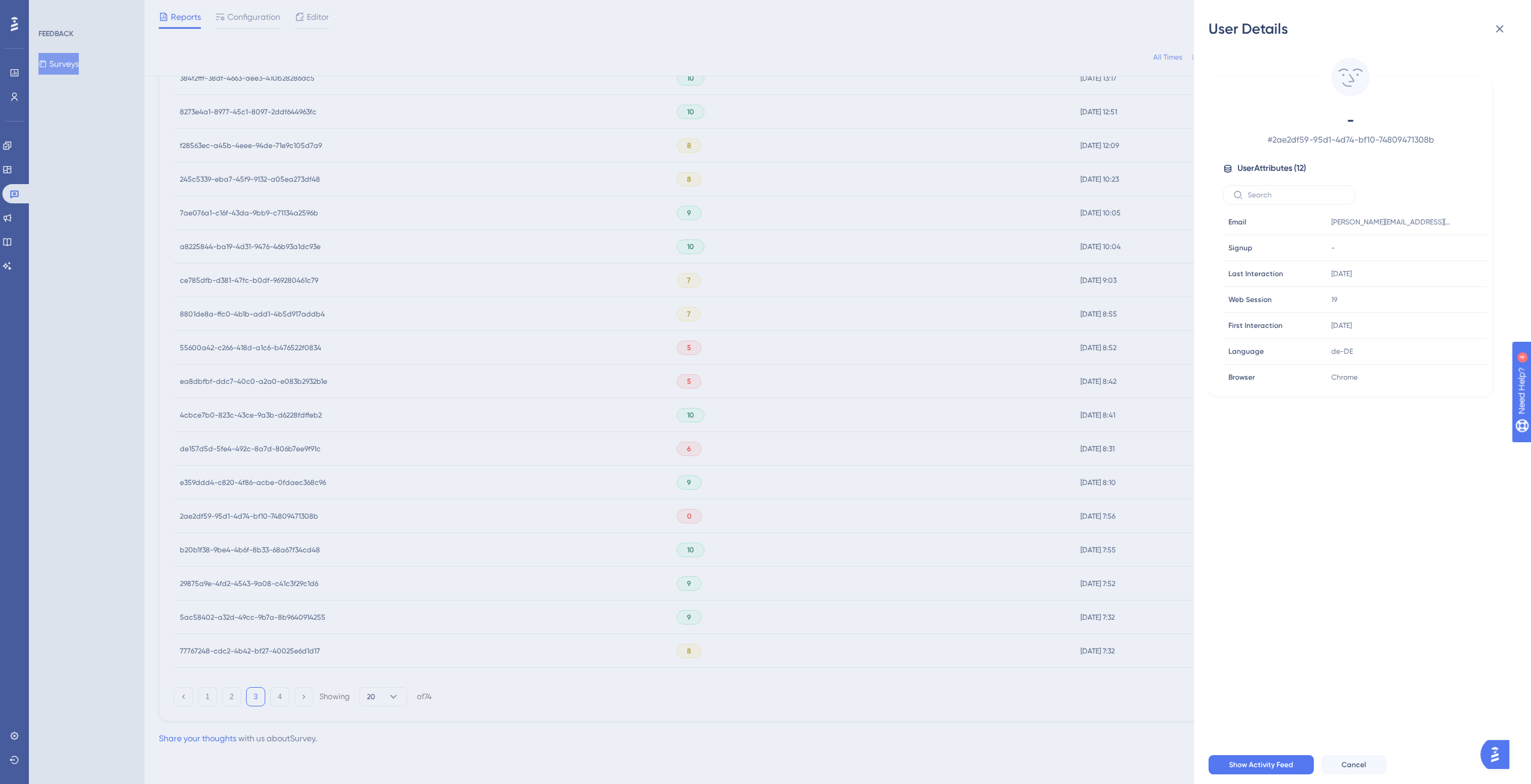
click at [280, 701] on div "User Details - # 2ae2df59-95d1-4d74-bf10-74809471308b User Attributes ( 12 ) Em…" at bounding box center [765, 392] width 1531 height 784
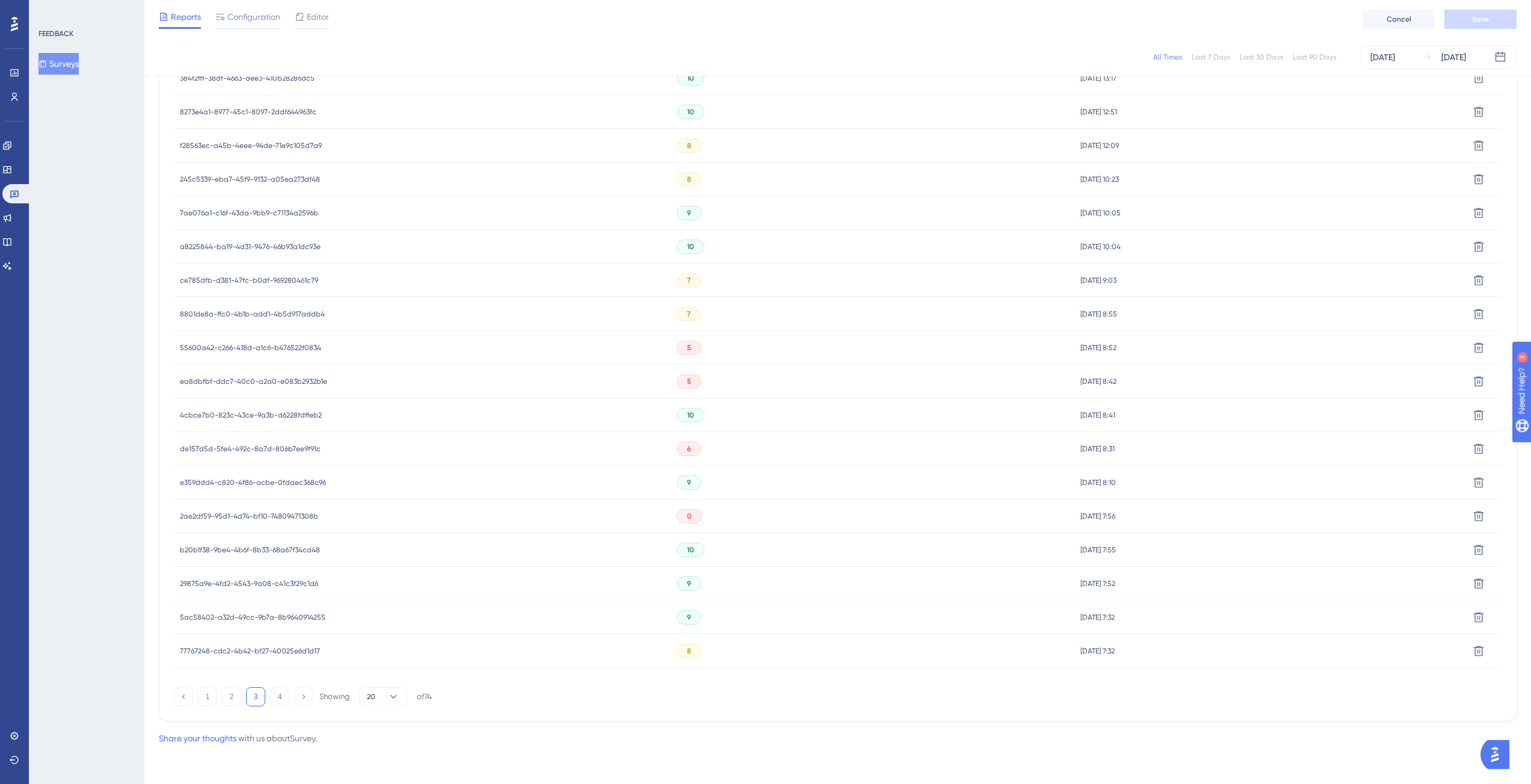
click at [280, 701] on button "4" at bounding box center [280, 696] width 19 height 19
click at [298, 448] on span "f1448b98-2ae3-4360-93df-5314bec6b789" at bounding box center [249, 449] width 139 height 10
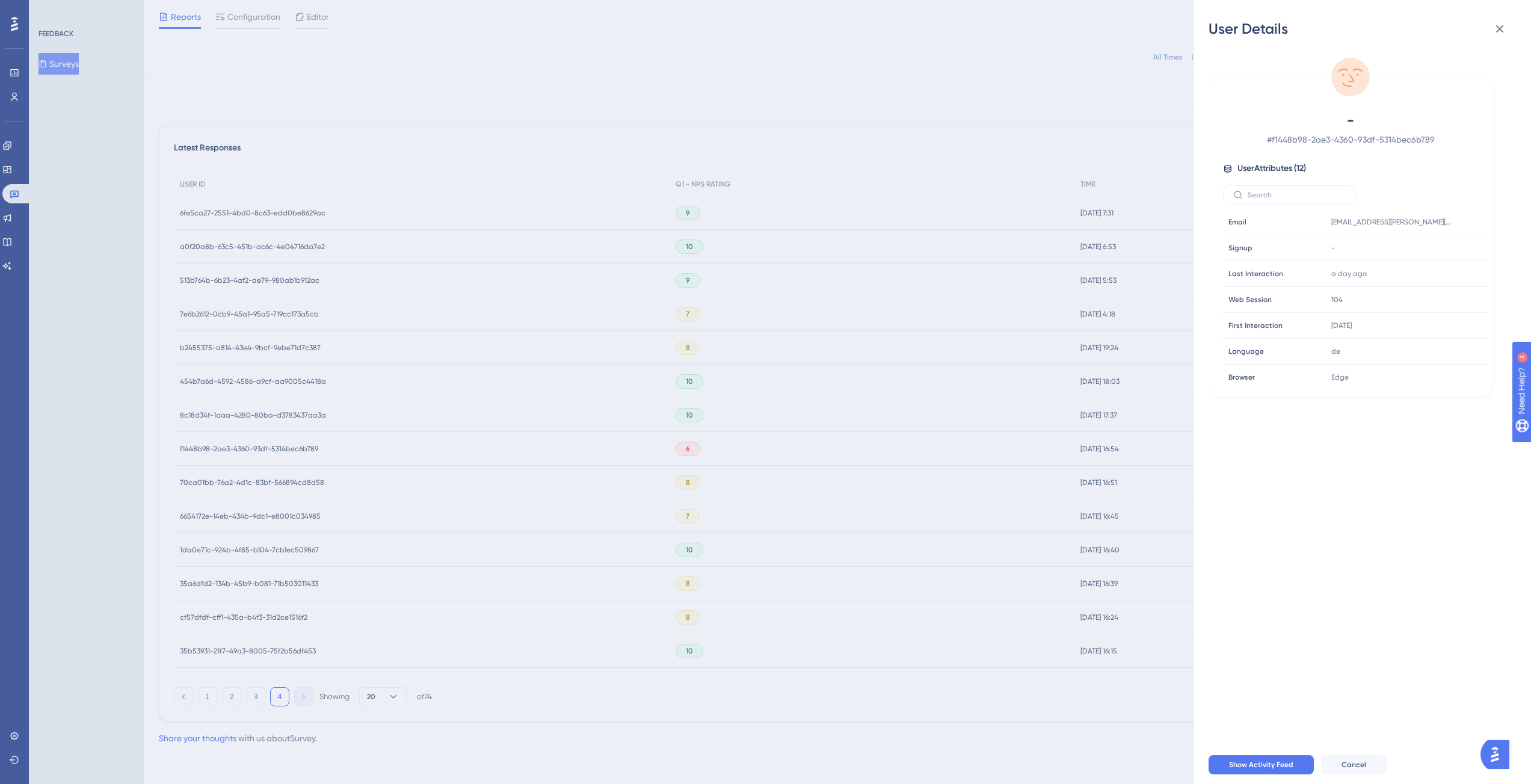
click at [306, 694] on div "User Details - # f1448b98-2ae3-4360-93df-5314bec6b789 User Attributes ( 12 ) Em…" at bounding box center [765, 392] width 1531 height 784
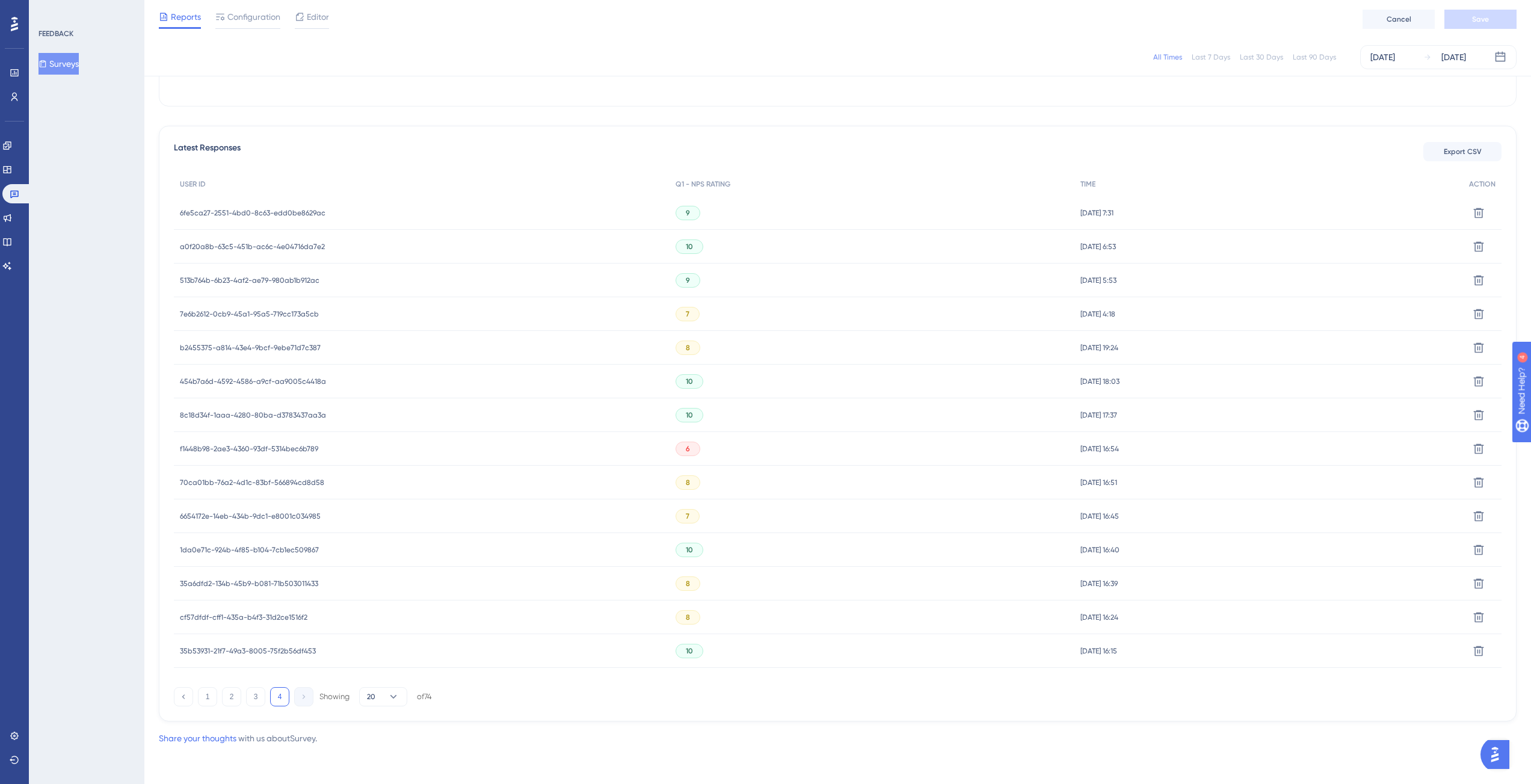
click at [289, 514] on span "6654172e-14eb-434b-9dc1-e8001c034985" at bounding box center [250, 515] width 141 height 10
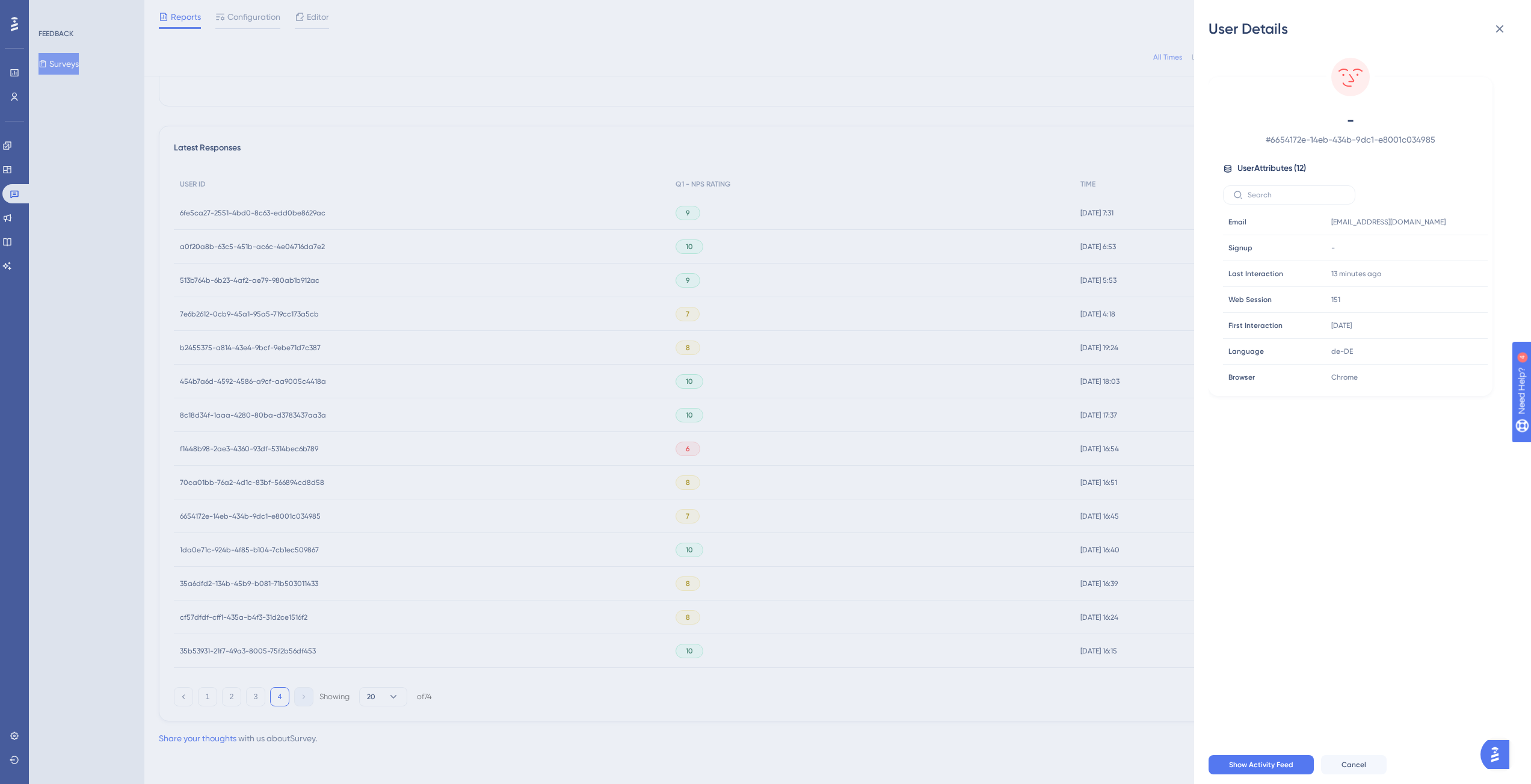
click at [204, 693] on div "User Details - # 6654172e-14eb-434b-9dc1-e8001c034985 User Attributes ( 12 ) Em…" at bounding box center [765, 392] width 1531 height 784
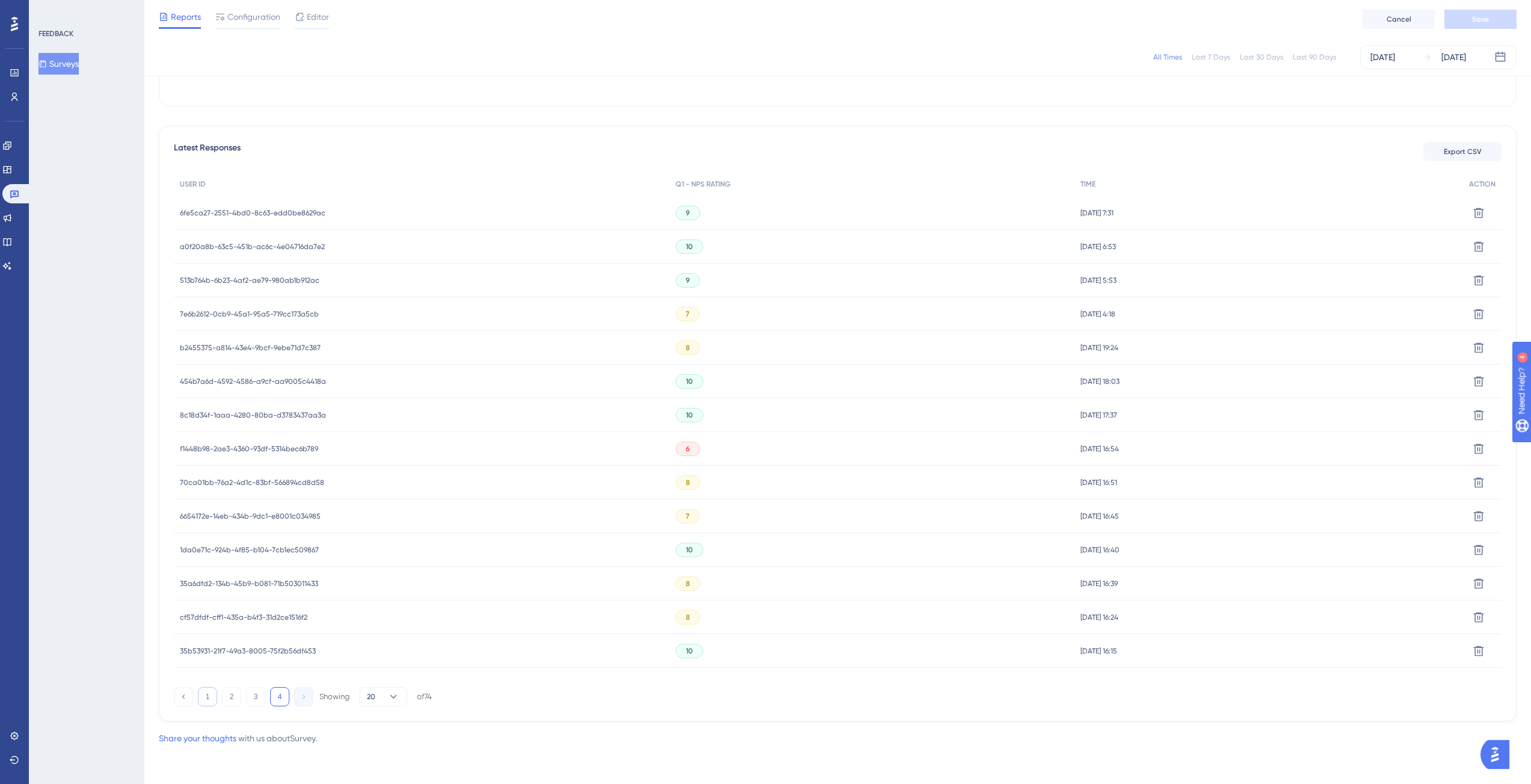
click at [208, 695] on button "1" at bounding box center [207, 696] width 19 height 19
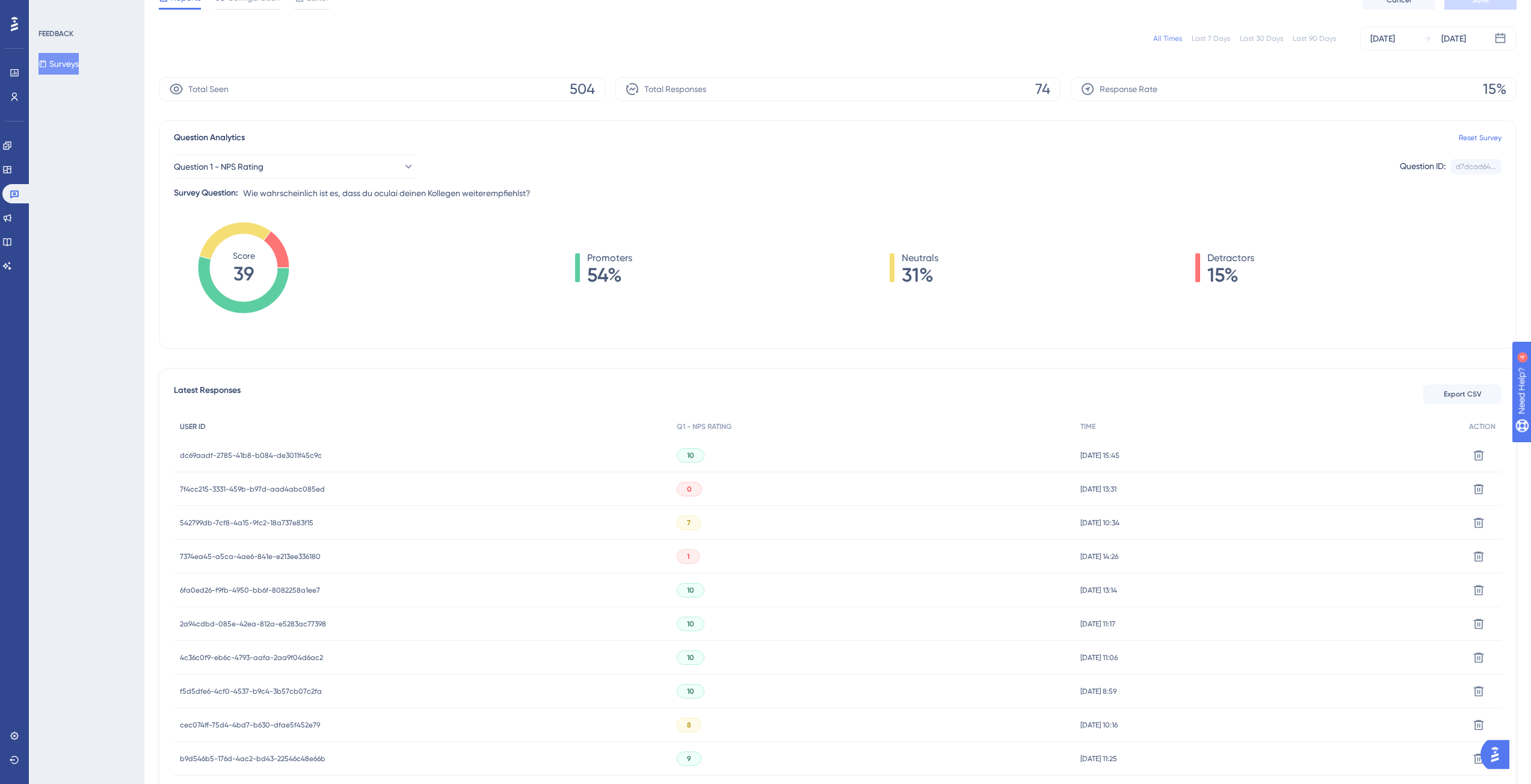
scroll to position [0, 0]
